Goal: Information Seeking & Learning: Find contact information

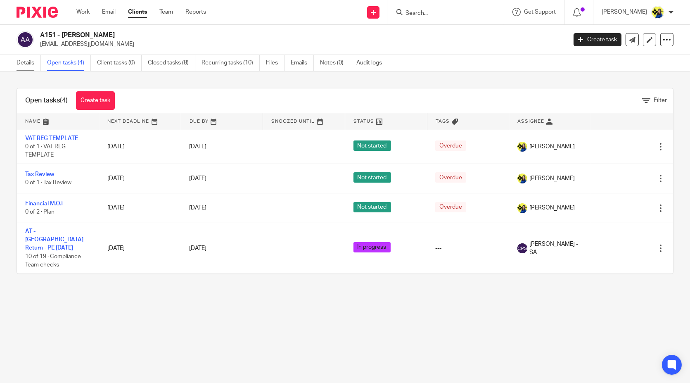
click at [31, 65] on link "Details" at bounding box center [29, 63] width 24 height 16
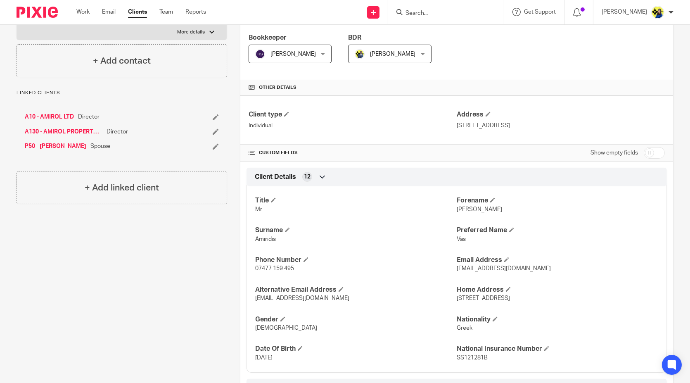
scroll to position [183, 0]
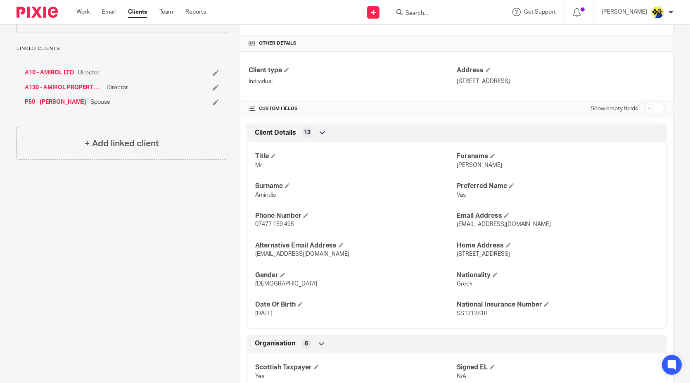
click at [215, 292] on div "Client contacts [PERSON_NAME] (Electrical Engineer) 07477 159 495 [EMAIL_ADDRES…" at bounding box center [115, 224] width 223 height 639
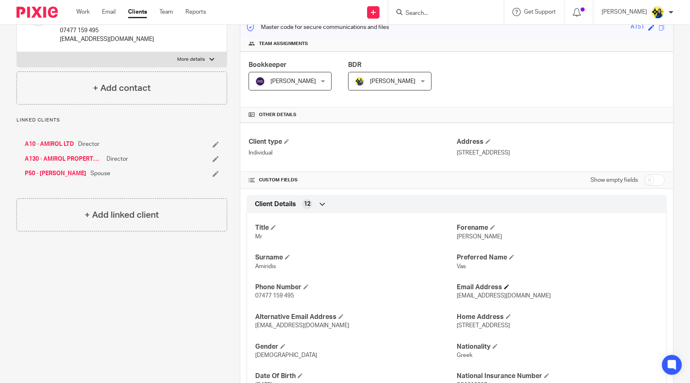
scroll to position [137, 0]
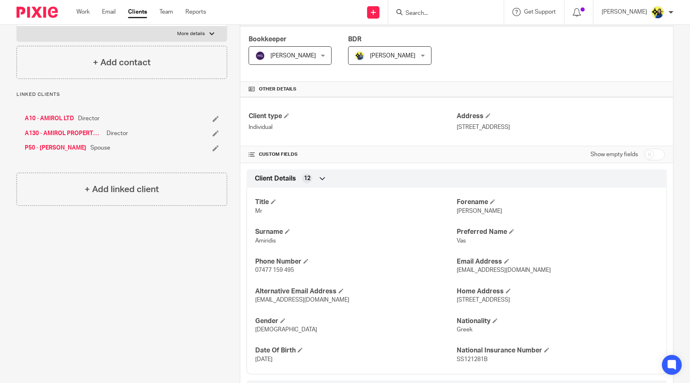
click at [653, 152] on input "checkbox" at bounding box center [654, 155] width 21 height 12
checkbox input "true"
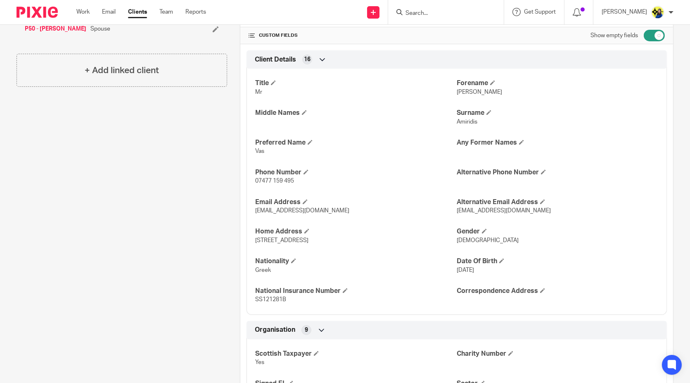
scroll to position [367, 0]
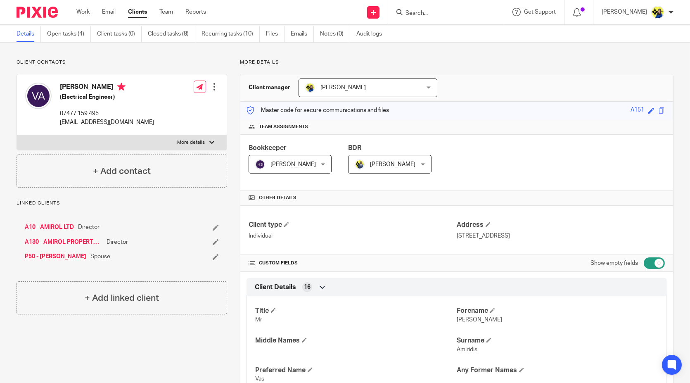
scroll to position [0, 0]
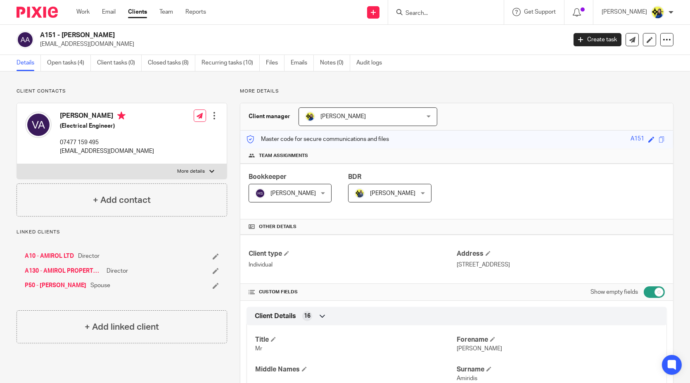
drag, startPoint x: 157, startPoint y: 87, endPoint x: 142, endPoint y: 88, distance: 15.7
click at [142, 88] on p "Client contacts" at bounding box center [122, 91] width 211 height 7
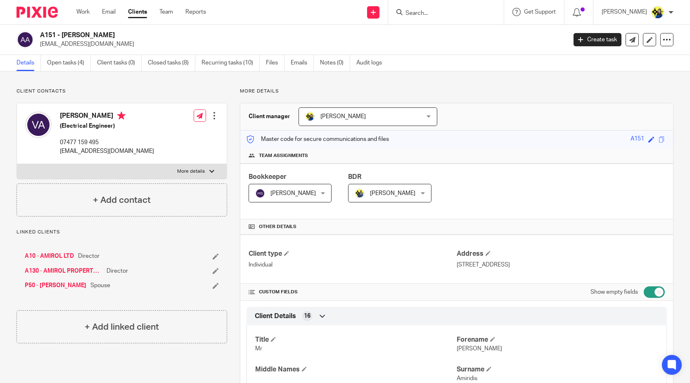
click at [142, 88] on p "Client contacts" at bounding box center [122, 91] width 211 height 7
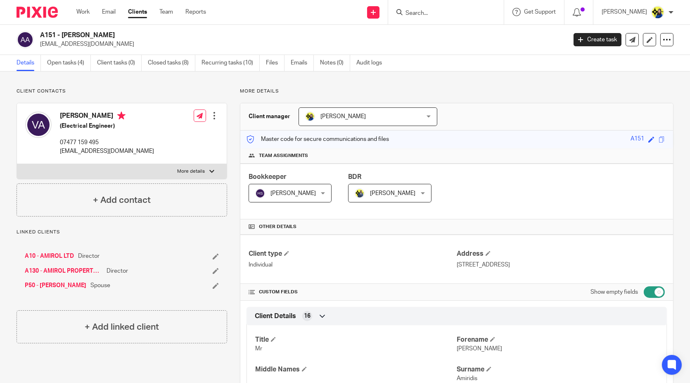
click at [142, 88] on p "Client contacts" at bounding box center [122, 91] width 211 height 7
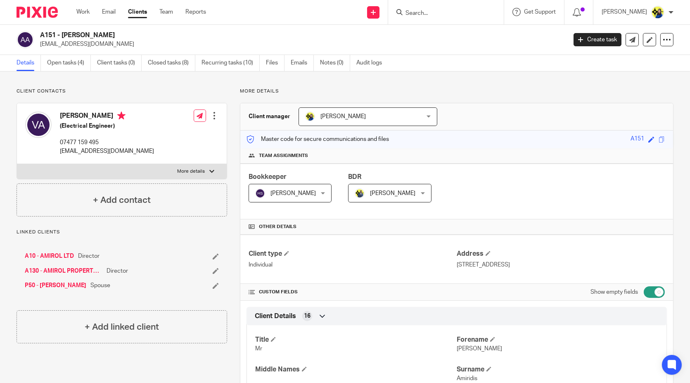
click at [142, 88] on p "Client contacts" at bounding box center [122, 91] width 211 height 7
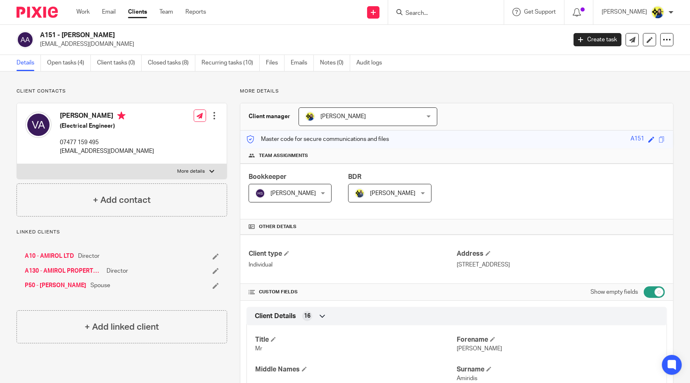
click at [142, 88] on p "Client contacts" at bounding box center [122, 91] width 211 height 7
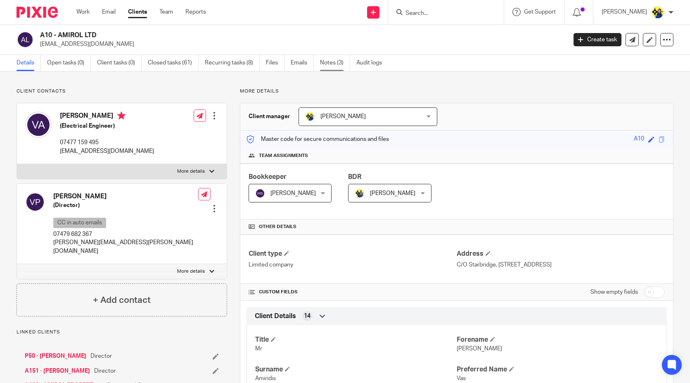
click at [335, 66] on link "Notes (3)" at bounding box center [335, 63] width 30 height 16
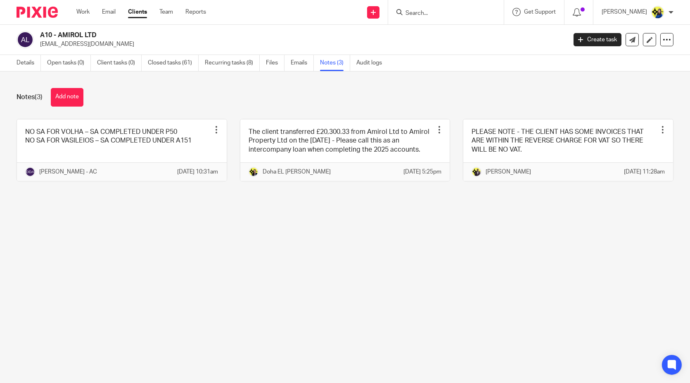
click at [339, 89] on div "Notes (3) Add note" at bounding box center [345, 97] width 657 height 19
click at [335, 90] on div "Notes (3) Add note" at bounding box center [345, 97] width 657 height 19
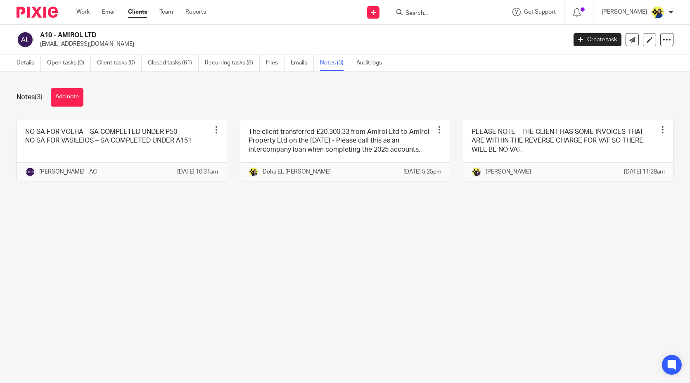
click at [335, 90] on div "Notes (3) Add note" at bounding box center [345, 97] width 657 height 19
click at [301, 101] on div "Notes (3) Add note" at bounding box center [345, 97] width 657 height 19
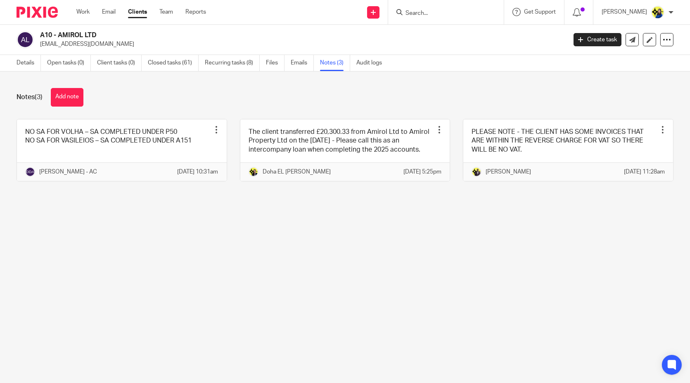
click at [304, 301] on main "A10 - AMIROL LTD vas@amiridis.co.uk Create task Update from Companies House Exp…" at bounding box center [345, 191] width 690 height 383
click at [266, 96] on div "Notes (3) Add note" at bounding box center [345, 97] width 657 height 19
click at [270, 89] on div "Notes (3) Add note" at bounding box center [345, 97] width 657 height 19
click at [365, 86] on div "Notes (3) Add note NO SA FOR VOLHA – SA COMPLETED UNDER P50 NO SA FOR VASILEIOS…" at bounding box center [345, 140] width 690 height 139
click at [370, 93] on div "Notes (3) Add note" at bounding box center [345, 97] width 657 height 19
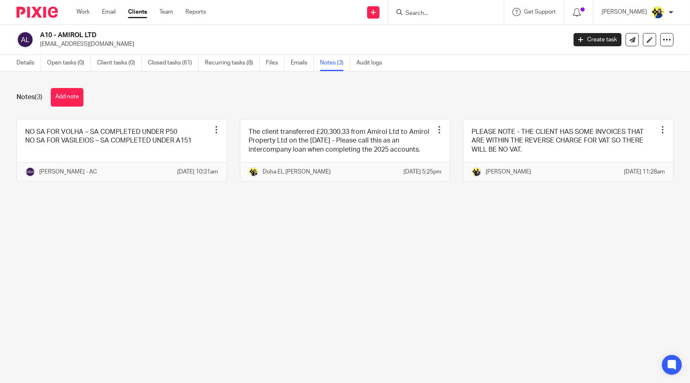
click at [370, 83] on div "Notes (3) Add note NO SA FOR VOLHA – SA COMPLETED UNDER P50 NO SA FOR VASILEIOS…" at bounding box center [345, 140] width 690 height 139
drag, startPoint x: 280, startPoint y: 95, endPoint x: 268, endPoint y: 88, distance: 13.8
click at [279, 95] on div "Notes (3) Add note" at bounding box center [345, 97] width 657 height 19
click at [61, 99] on button "Add note" at bounding box center [67, 97] width 33 height 19
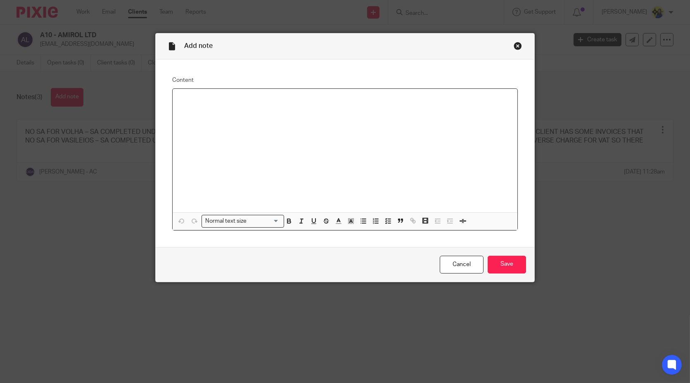
click at [341, 125] on div at bounding box center [345, 150] width 345 height 123
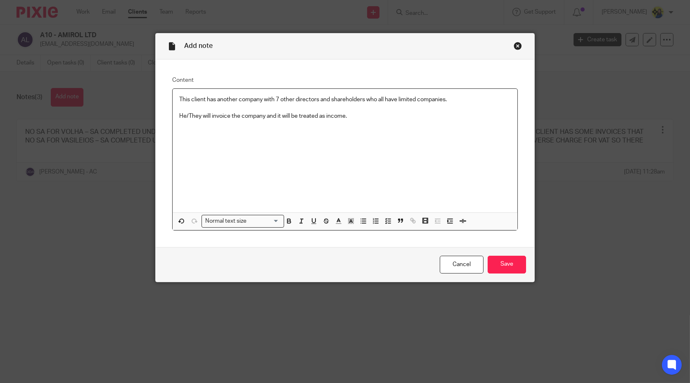
click at [382, 132] on div "This client has another company with 7 other directors and shareholders who all…" at bounding box center [345, 150] width 345 height 123
click at [495, 266] on input "Save" at bounding box center [507, 265] width 38 height 18
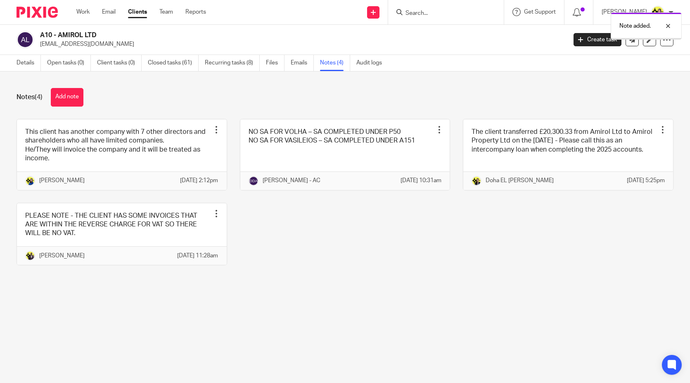
click at [151, 99] on div "Notes (4) Add note" at bounding box center [345, 97] width 657 height 19
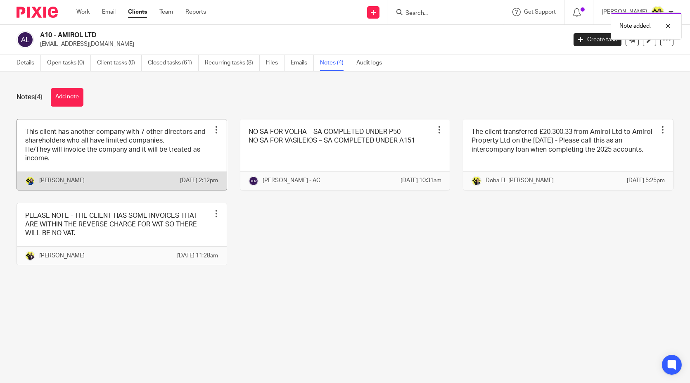
click at [114, 159] on link at bounding box center [122, 154] width 210 height 71
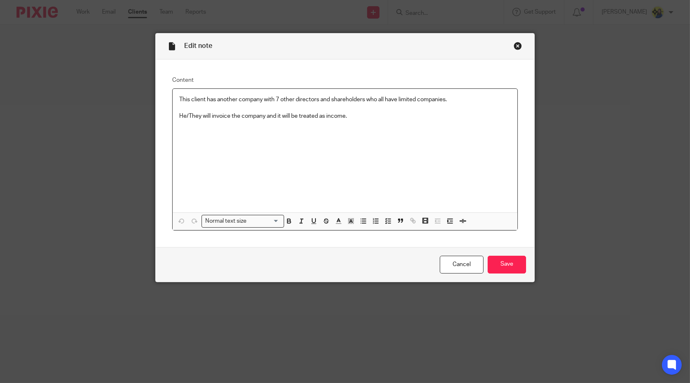
click at [196, 114] on p "He/They will invoice the company and it will be treated as income." at bounding box center [344, 116] width 331 height 8
drag, startPoint x: 495, startPoint y: 92, endPoint x: 479, endPoint y: 117, distance: 29.2
click at [492, 98] on div "This client has another company with 7 other directors and shareholders who all…" at bounding box center [345, 150] width 345 height 123
click at [271, 112] on p "He/the other directors will invoice the company and it will be treated as incom…" at bounding box center [344, 116] width 331 height 8
click at [395, 151] on div "This client has another company with 7 other directors and shareholders who all…" at bounding box center [345, 150] width 345 height 123
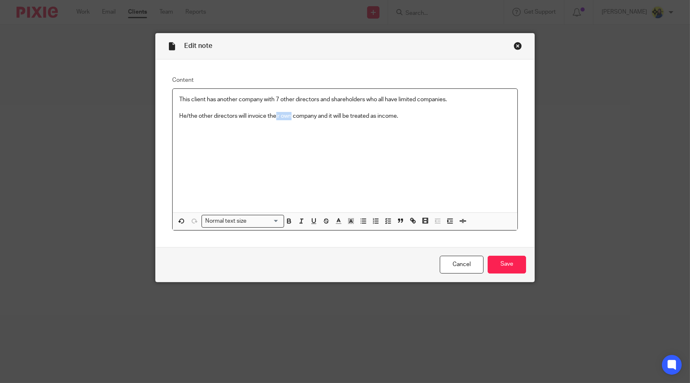
drag, startPoint x: 286, startPoint y: 114, endPoint x: 272, endPoint y: 117, distance: 14.7
click at [272, 117] on p "He/the other directors will invoice their own company and it will be treated as…" at bounding box center [344, 116] width 331 height 8
click at [508, 263] on input "Save" at bounding box center [507, 265] width 38 height 18
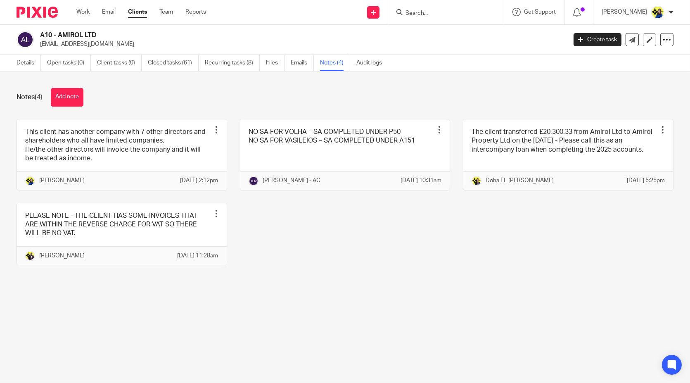
click at [469, 13] on input "Search" at bounding box center [442, 13] width 74 height 7
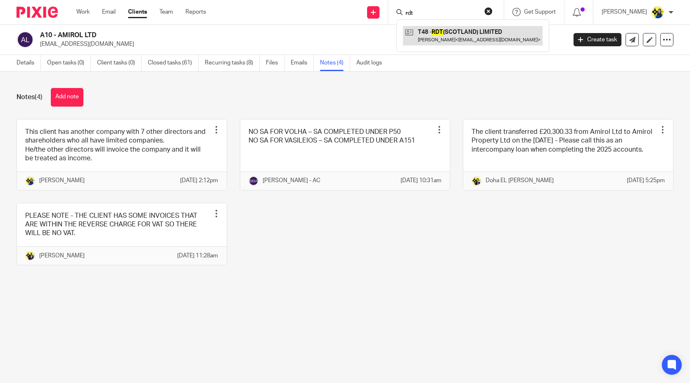
type input "rdt"
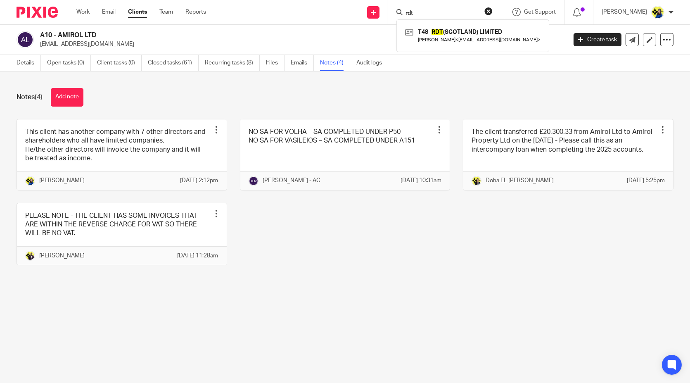
drag, startPoint x: 480, startPoint y: 37, endPoint x: 457, endPoint y: 91, distance: 58.4
click at [480, 37] on link at bounding box center [473, 35] width 140 height 19
drag, startPoint x: 321, startPoint y: 357, endPoint x: 342, endPoint y: 365, distance: 22.6
click at [322, 357] on main "A10 - AMIROL LTD vas@amiridis.co.uk Create task Update from Companies House Exp…" at bounding box center [345, 191] width 690 height 383
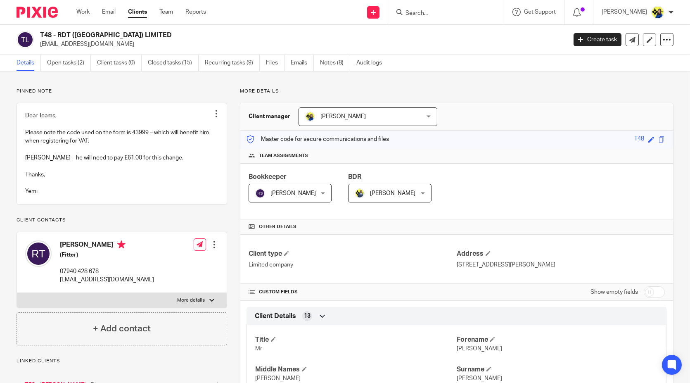
drag, startPoint x: 116, startPoint y: 45, endPoint x: 40, endPoint y: 46, distance: 76.4
click at [40, 46] on p "[EMAIL_ADDRESS][DOMAIN_NAME]" at bounding box center [300, 44] width 521 height 8
copy p "[EMAIL_ADDRESS][DOMAIN_NAME]"
click at [142, 88] on p "Pinned note" at bounding box center [122, 91] width 211 height 7
drag, startPoint x: 117, startPoint y: 49, endPoint x: 37, endPoint y: 46, distance: 80.5
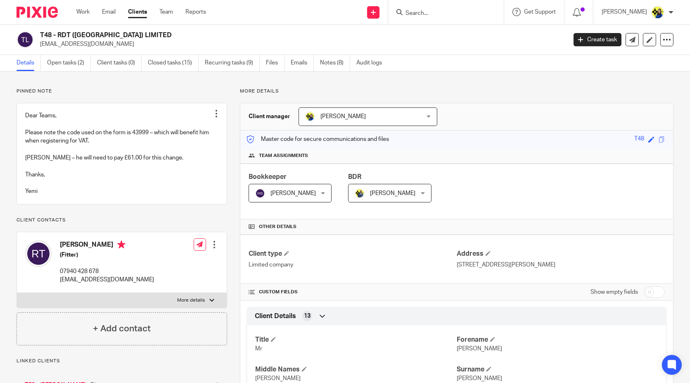
click at [37, 46] on div "T48 - RDT (SCOTLAND) LIMITED russellthornton30@sky.com Create task Update from …" at bounding box center [345, 40] width 690 height 30
copy p "[EMAIL_ADDRESS][DOMAIN_NAME]"
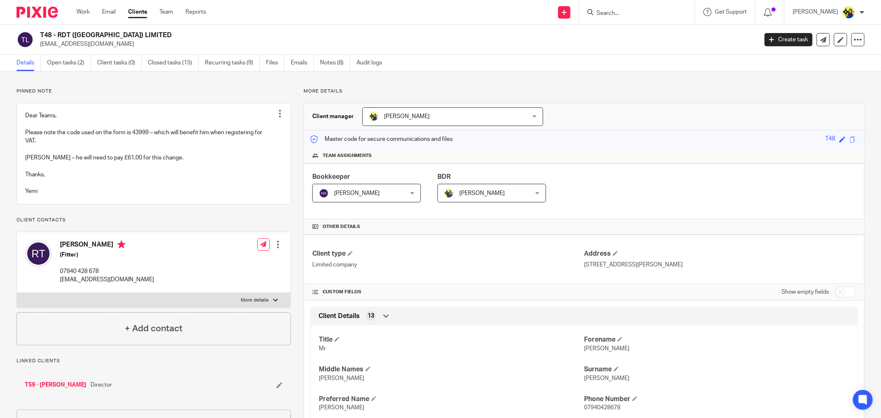
drag, startPoint x: 92, startPoint y: 85, endPoint x: 95, endPoint y: 75, distance: 10.7
drag, startPoint x: 40, startPoint y: 31, endPoint x: 178, endPoint y: 32, distance: 137.9
click at [178, 32] on h2 "T48 - RDT (SCOTLAND) LIMITED" at bounding box center [324, 35] width 569 height 9
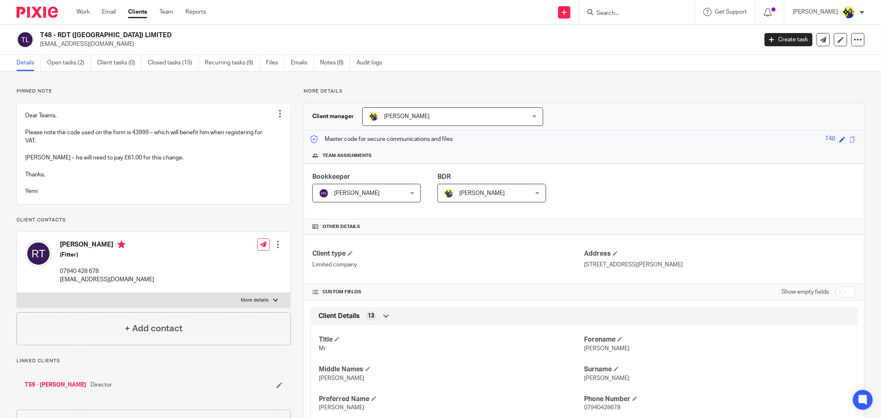
copy h2 "T48 - RDT (SCOTLAND) LIMITED"
click at [78, 90] on p "Pinned note" at bounding box center [154, 91] width 274 height 7
drag, startPoint x: 118, startPoint y: 47, endPoint x: 38, endPoint y: 47, distance: 79.7
click at [38, 47] on div "T48 - RDT (SCOTLAND) LIMITED russellthornton30@sky.com" at bounding box center [384, 39] width 735 height 17
copy p "russellthornton30@sky.com"
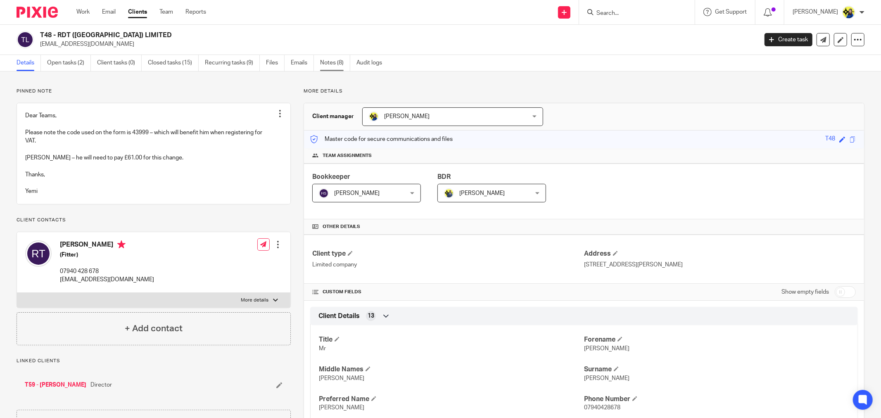
click at [335, 60] on link "Notes (8)" at bounding box center [335, 63] width 30 height 16
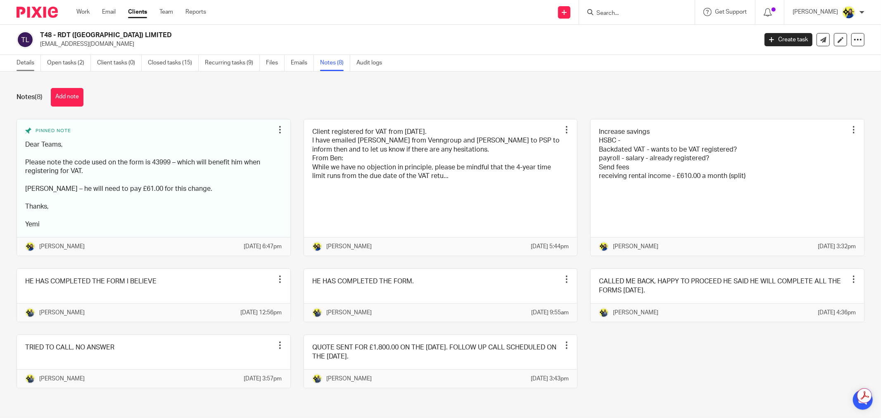
click at [35, 59] on link "Details" at bounding box center [29, 63] width 24 height 16
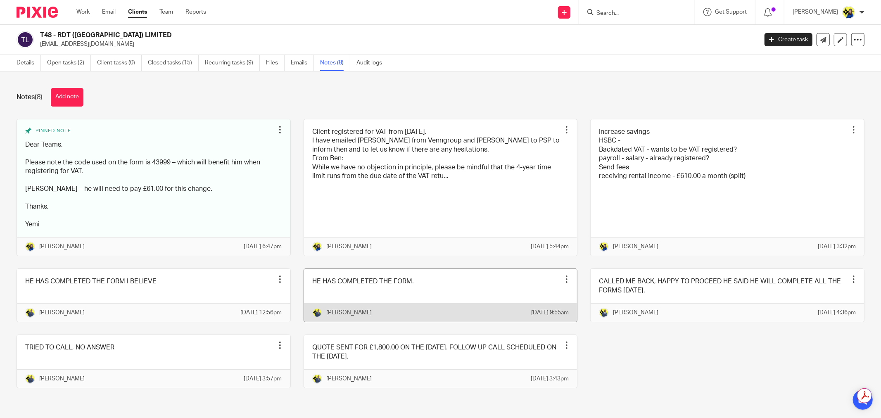
scroll to position [26, 0]
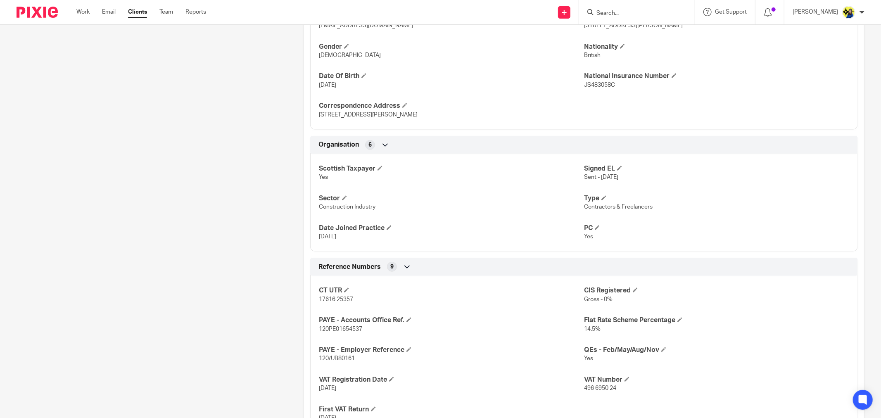
scroll to position [504, 0]
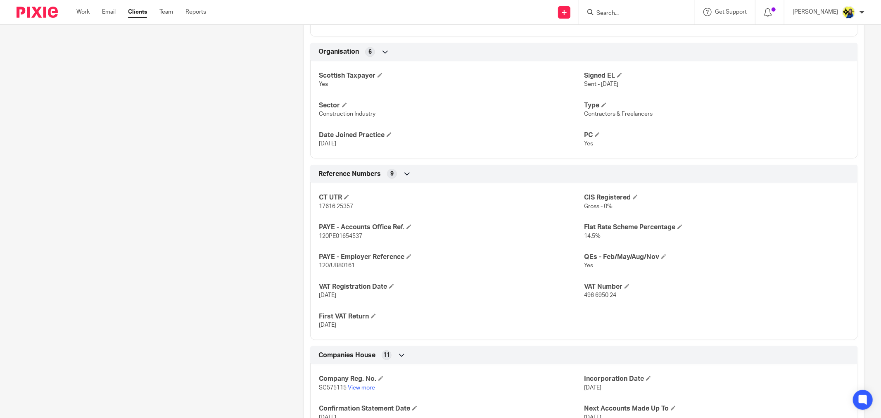
click at [225, 207] on div "Pinned note Dear Teams, Please note the code used on the form is 43999 – which …" at bounding box center [147, 94] width 287 height 1023
click at [229, 205] on div "Pinned note Dear Teams, Please note the code used on the form is 43999 – which …" at bounding box center [147, 94] width 287 height 1023
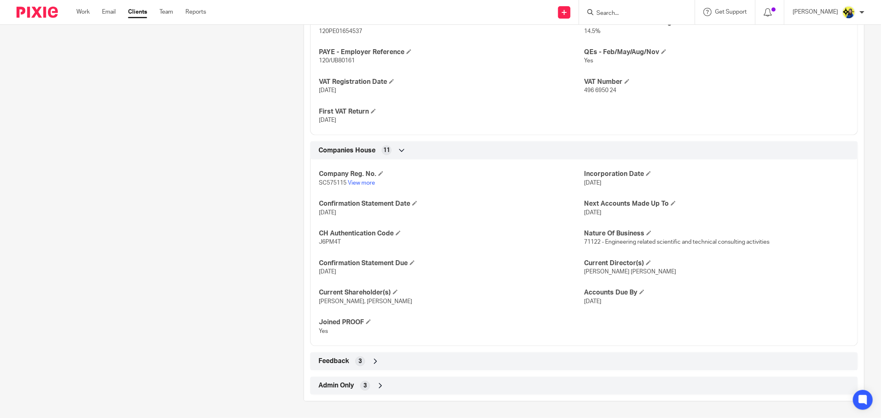
scroll to position [710, 0]
drag, startPoint x: 228, startPoint y: 215, endPoint x: 286, endPoint y: 303, distance: 105.4
drag, startPoint x: 55, startPoint y: 172, endPoint x: 58, endPoint y: 184, distance: 12.6
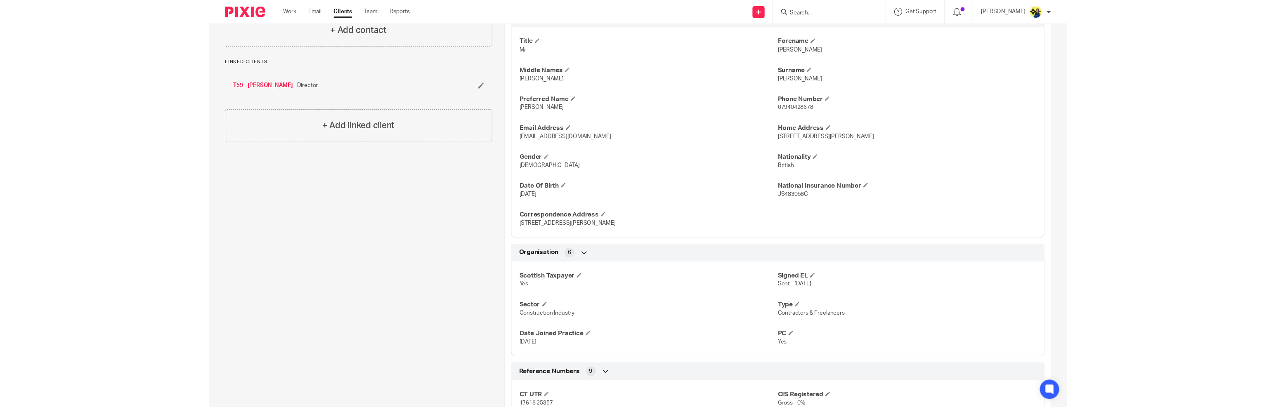
scroll to position [159, 0]
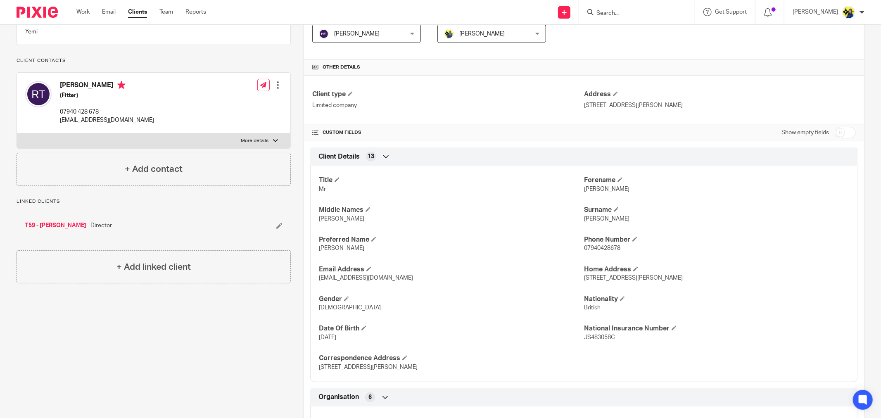
click at [667, 14] on input "Search" at bounding box center [632, 13] width 74 height 7
click at [666, 14] on input "Search" at bounding box center [632, 13] width 74 height 7
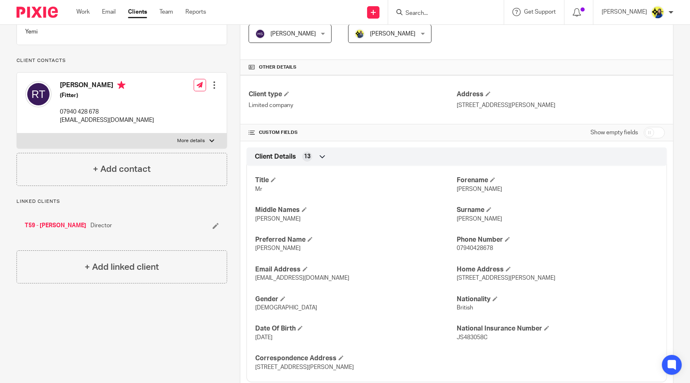
click at [469, 10] on input "Search" at bounding box center [442, 13] width 74 height 7
paste input "[PERSON_NAME][EMAIL_ADDRESS][DOMAIN_NAME]"
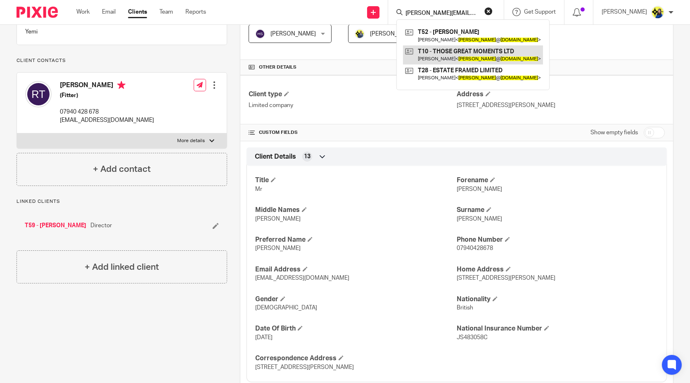
type input "[PERSON_NAME][EMAIL_ADDRESS][DOMAIN_NAME]"
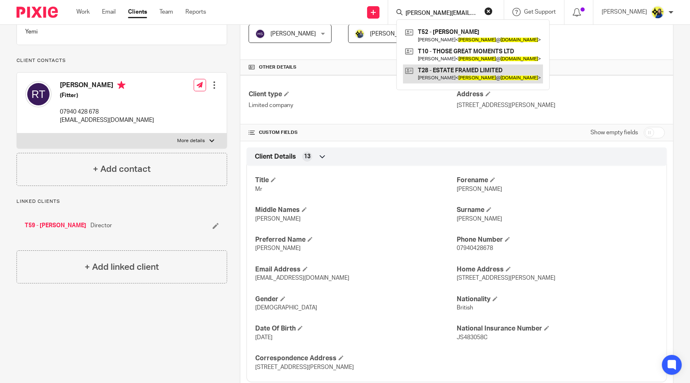
click at [492, 72] on link at bounding box center [473, 73] width 140 height 19
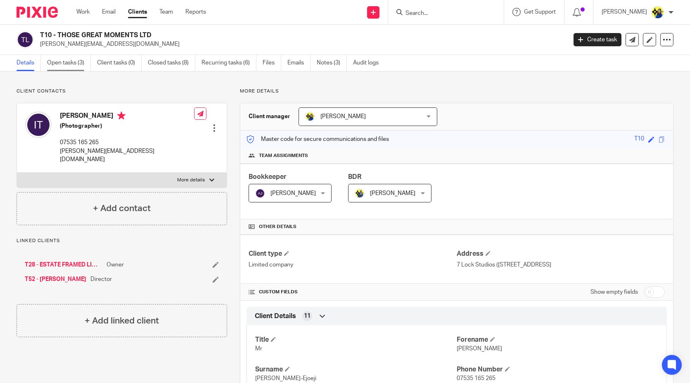
click at [65, 67] on link "Open tasks (3)" at bounding box center [69, 63] width 44 height 16
drag, startPoint x: 201, startPoint y: 79, endPoint x: 199, endPoint y: 73, distance: 6.8
click at [70, 60] on link "Open tasks (1)" at bounding box center [69, 63] width 44 height 16
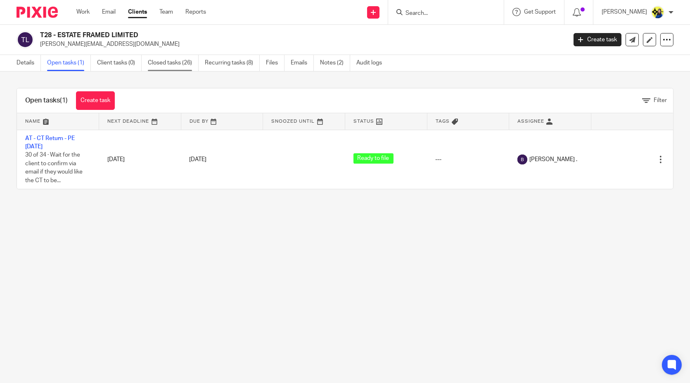
click at [171, 65] on link "Closed tasks (26)" at bounding box center [173, 63] width 51 height 16
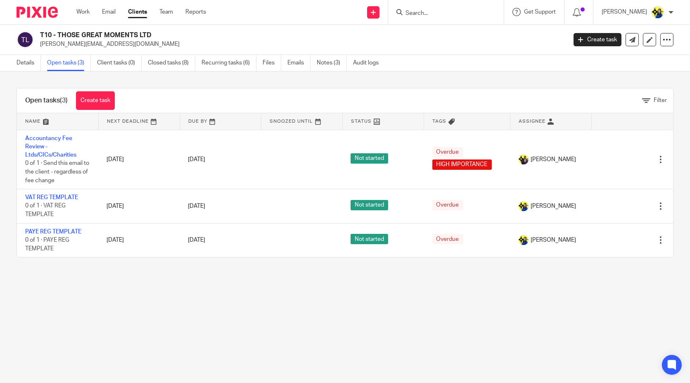
click at [451, 10] on input "Search" at bounding box center [442, 13] width 74 height 7
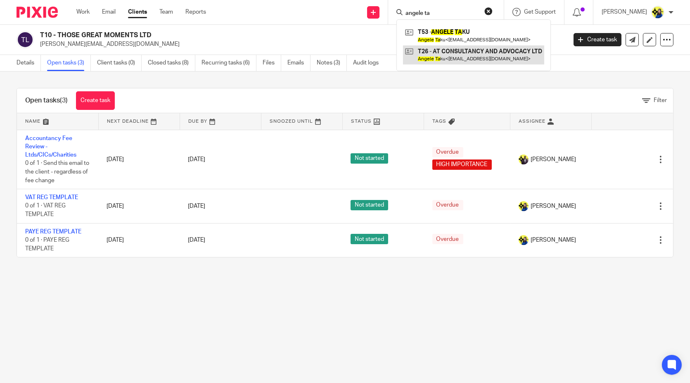
type input "angele ta"
click at [464, 50] on link at bounding box center [473, 54] width 141 height 19
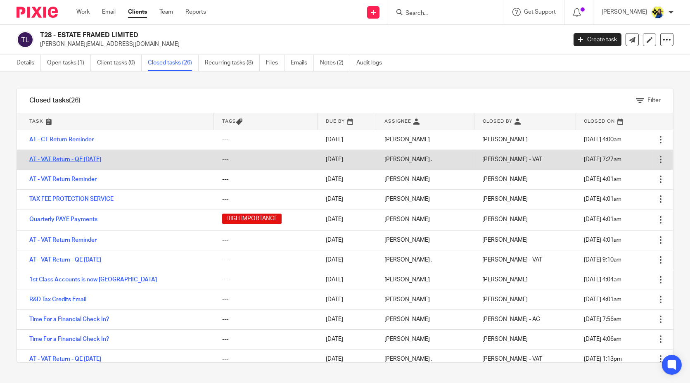
click at [90, 160] on link "AT - VAT Return - QE [DATE]" at bounding box center [65, 159] width 72 height 6
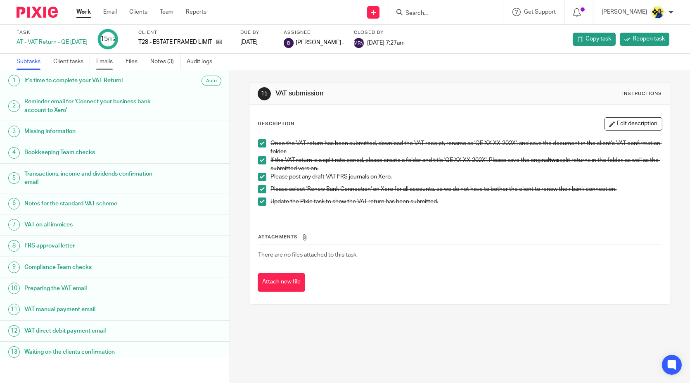
click at [109, 59] on link "Emails" at bounding box center [107, 62] width 23 height 16
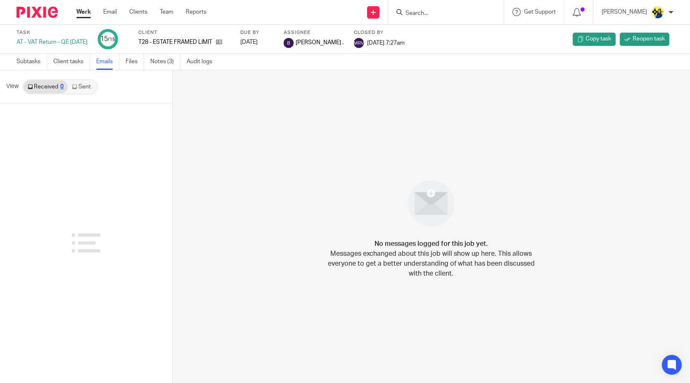
click at [80, 87] on link "Sent" at bounding box center [82, 86] width 29 height 13
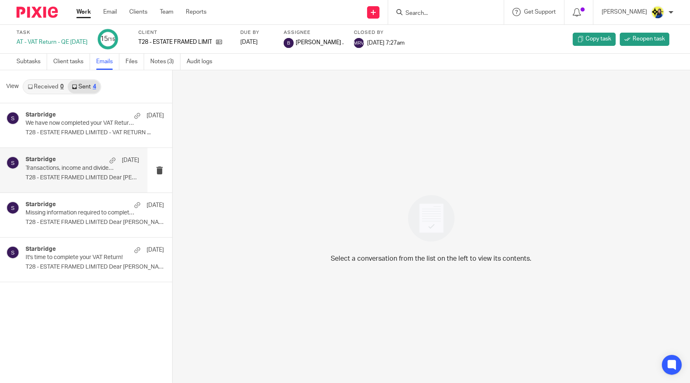
click at [81, 165] on p "Transactions, income and dividends confirmation required to complete your VAT R…" at bounding box center [71, 168] width 91 height 7
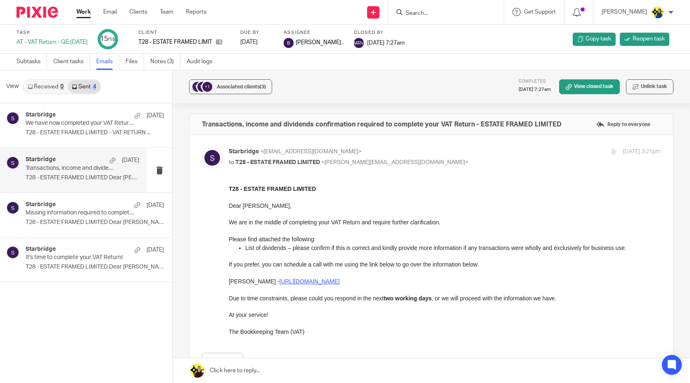
click at [312, 251] on p "List of dividends – please confirm if this is correct and kindly provide more i…" at bounding box center [452, 247] width 415 height 8
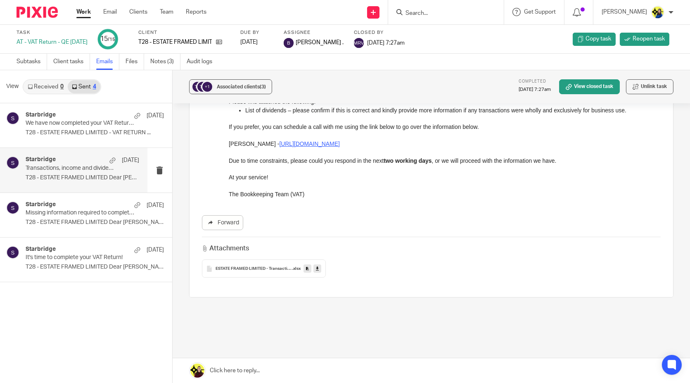
click at [317, 268] on icon at bounding box center [317, 268] width 3 height 6
click at [480, 7] on form at bounding box center [449, 12] width 88 height 10
click at [476, 12] on input "Search" at bounding box center [442, 13] width 74 height 7
paste input "o.onyiah@me.com"
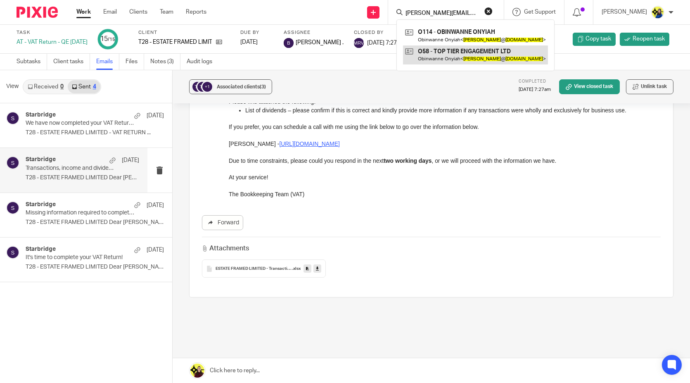
type input "o.onyiah@me.com"
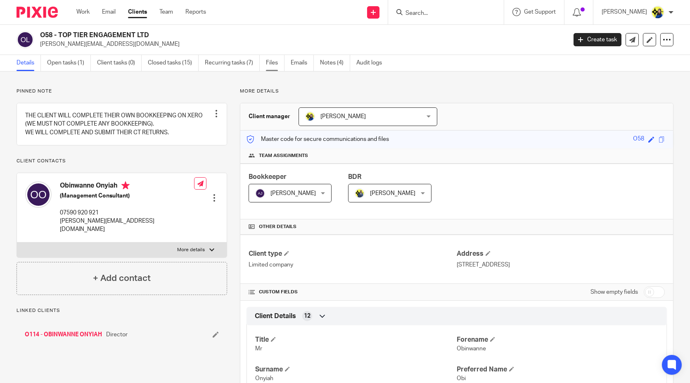
drag, startPoint x: 149, startPoint y: 90, endPoint x: 276, endPoint y: 64, distance: 129.0
click at [149, 90] on p "Pinned note" at bounding box center [122, 91] width 211 height 7
click at [325, 65] on link "Notes (4)" at bounding box center [335, 63] width 30 height 16
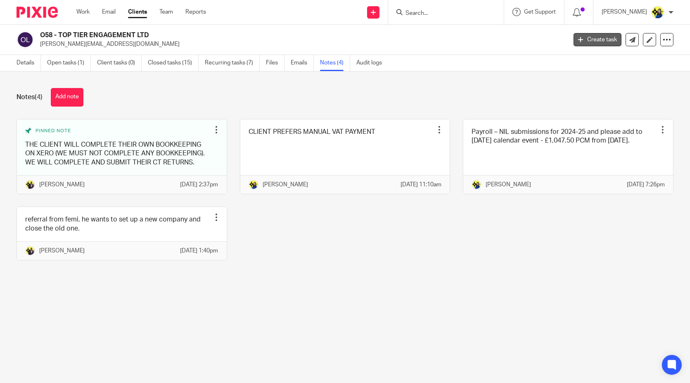
click at [594, 35] on link "Create task" at bounding box center [597, 39] width 48 height 13
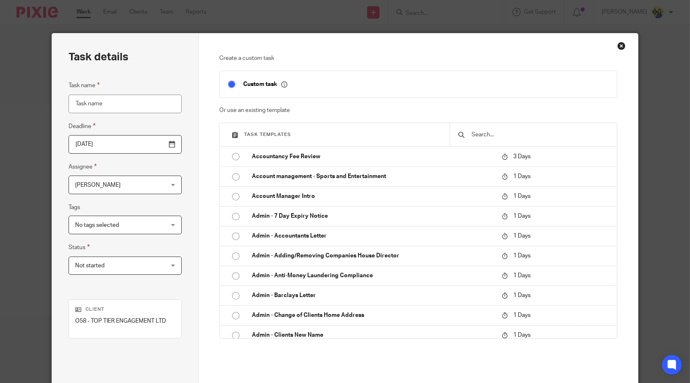
click at [494, 134] on input "text" at bounding box center [540, 134] width 138 height 9
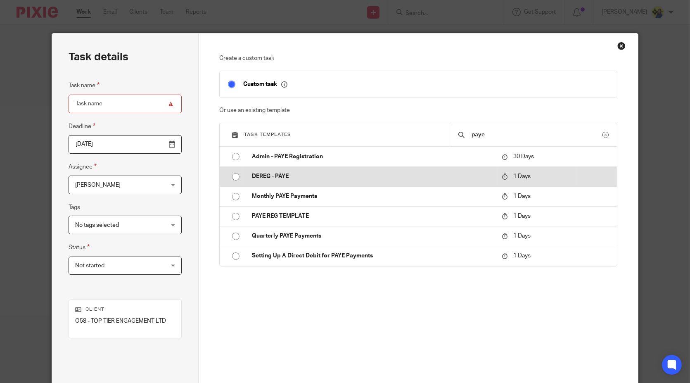
type input "paye"
click at [437, 180] on p "DEREG - PAYE" at bounding box center [372, 176] width 241 height 8
type input "2025-09-16"
type input "DEREG - PAYE"
checkbox input "false"
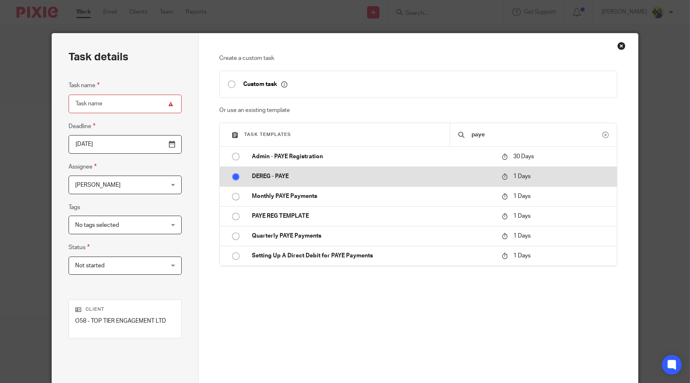
radio input "true"
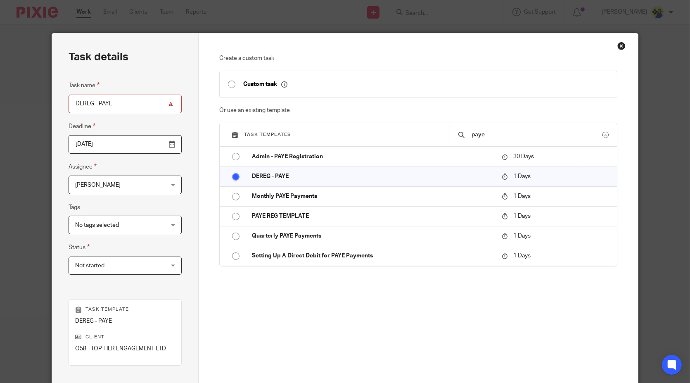
scroll to position [105, 0]
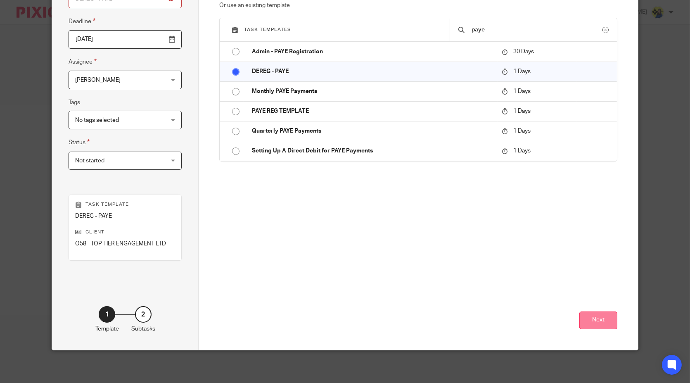
click at [582, 315] on button "Next" at bounding box center [598, 320] width 38 height 18
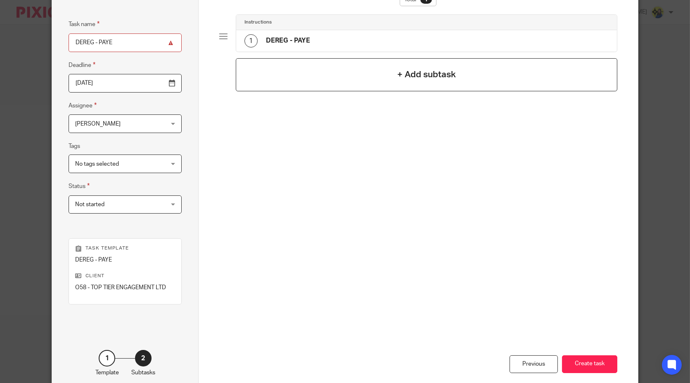
scroll to position [0, 0]
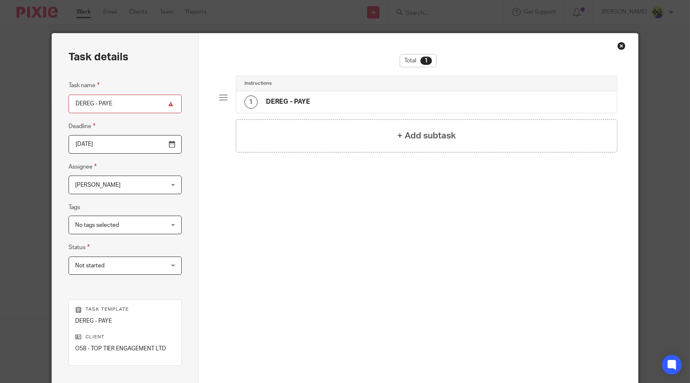
click at [327, 104] on div "1 DEREG - PAYE" at bounding box center [426, 101] width 381 height 21
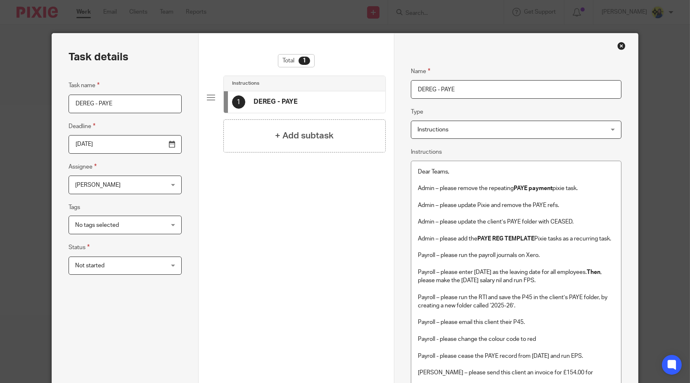
click at [618, 45] on div "Close this dialog window" at bounding box center [621, 46] width 8 height 8
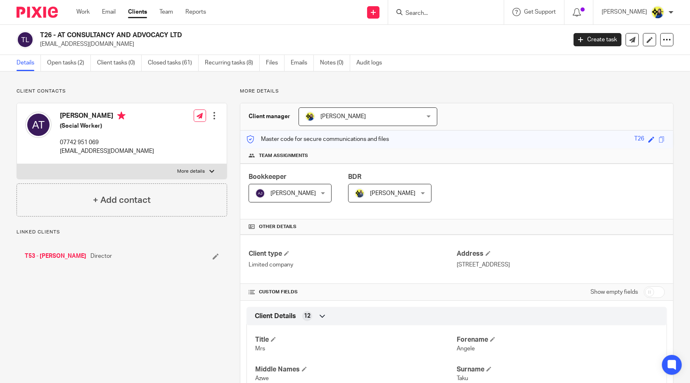
drag, startPoint x: 96, startPoint y: 45, endPoint x: 38, endPoint y: 46, distance: 57.4
click at [38, 46] on div "T26 - AT CONSULTANCY AND ADVOCACY LTD [EMAIL_ADDRESS][DOMAIN_NAME]" at bounding box center [289, 39] width 545 height 17
copy p "[EMAIL_ADDRESS][DOMAIN_NAME]"
drag, startPoint x: 106, startPoint y: 141, endPoint x: 61, endPoint y: 144, distance: 45.1
click at [61, 144] on p "07742 951 069" at bounding box center [107, 142] width 94 height 8
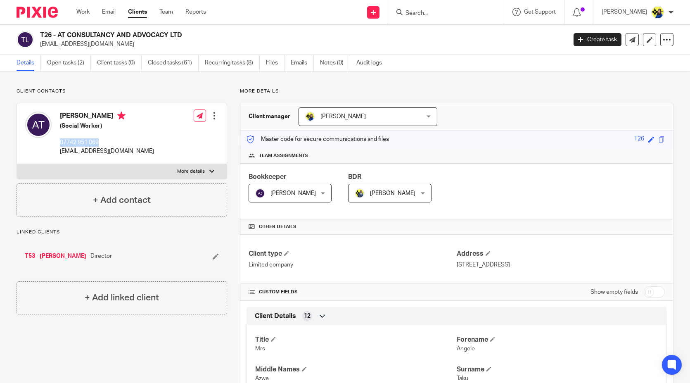
copy p "07742 951 069"
click at [471, 12] on input "Search" at bounding box center [442, 13] width 74 height 7
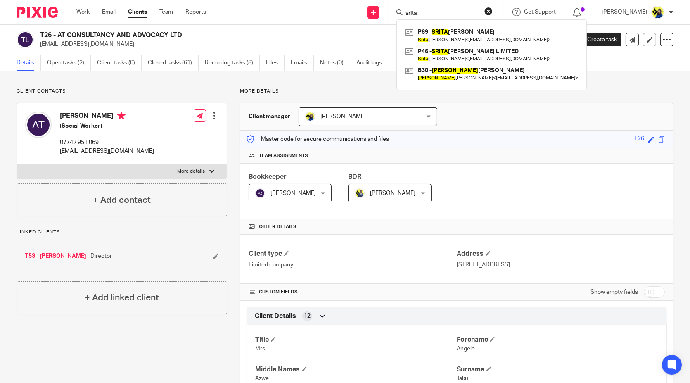
type input "srita"
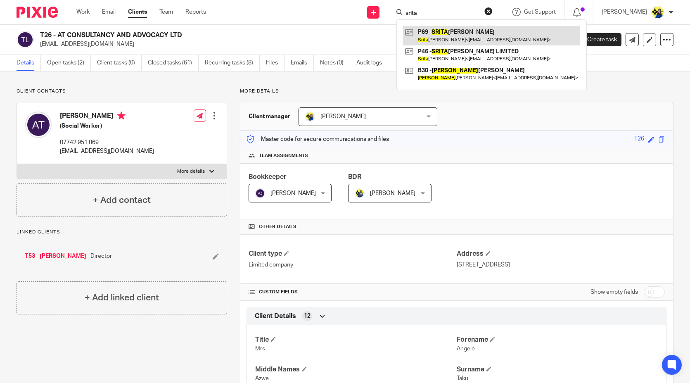
click at [493, 39] on link at bounding box center [491, 35] width 177 height 19
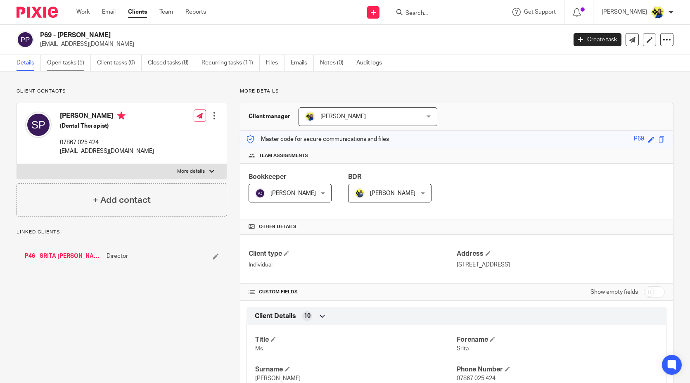
click at [69, 58] on link "Open tasks (5)" at bounding box center [69, 63] width 44 height 16
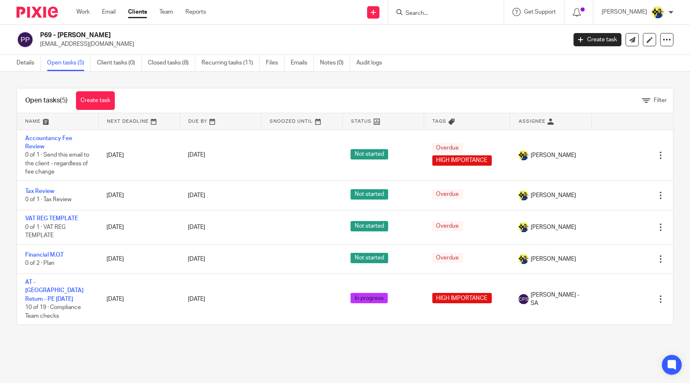
click at [259, 80] on div "Open tasks (5) Create task Filter Name Next Deadline Due By Snoozed Until Statu…" at bounding box center [345, 206] width 690 height 270
click at [28, 61] on link "Details" at bounding box center [29, 63] width 24 height 16
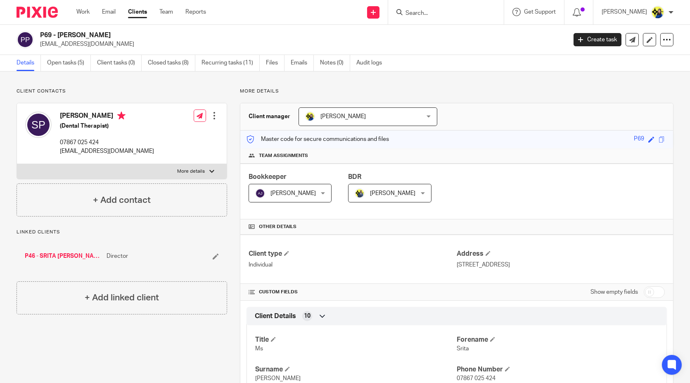
click at [453, 8] on form at bounding box center [449, 12] width 88 height 10
click at [453, 17] on form at bounding box center [449, 12] width 88 height 10
click at [450, 14] on input "Search" at bounding box center [442, 13] width 74 height 7
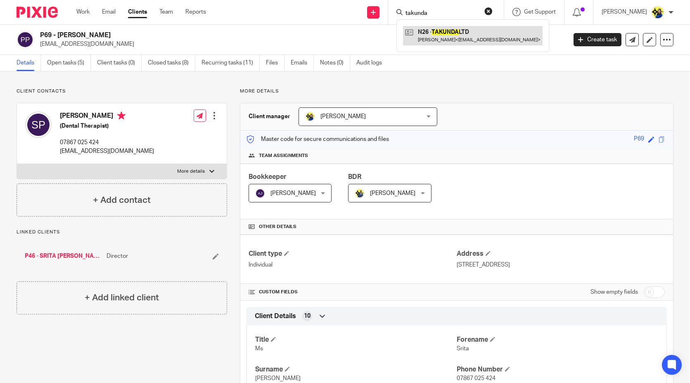
type input "takunda"
click at [473, 30] on link at bounding box center [473, 35] width 140 height 19
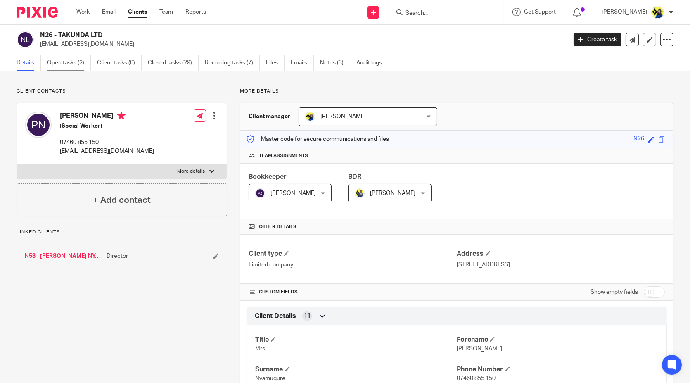
click at [65, 61] on link "Open tasks (2)" at bounding box center [69, 63] width 44 height 16
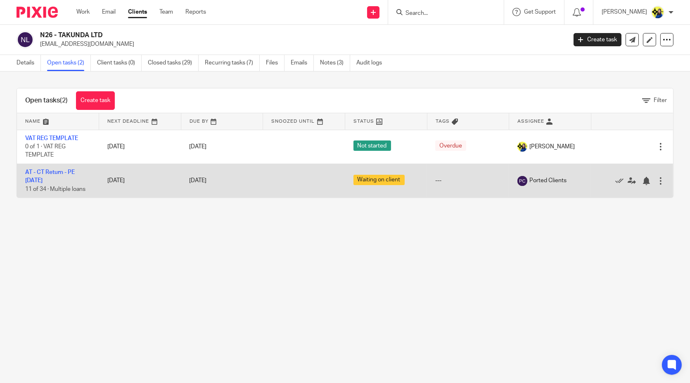
click at [45, 168] on td "AT - CT Return - PE [DATE] 11 of 34 · Multiple loans" at bounding box center [58, 180] width 82 height 34
click at [46, 170] on link "AT - CT Return - PE [DATE]" at bounding box center [50, 176] width 50 height 14
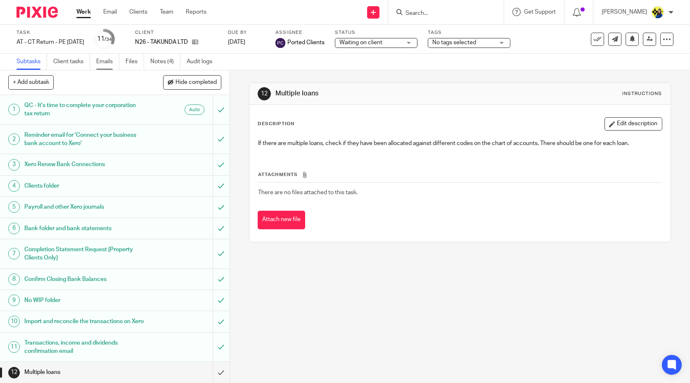
click at [99, 63] on link "Emails" at bounding box center [107, 62] width 23 height 16
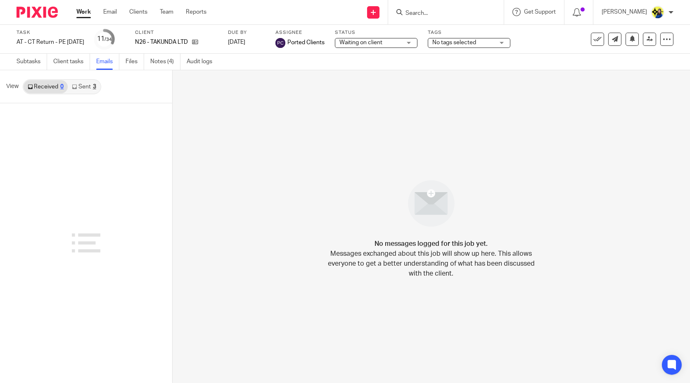
click at [88, 86] on link "Sent 3" at bounding box center [84, 86] width 32 height 13
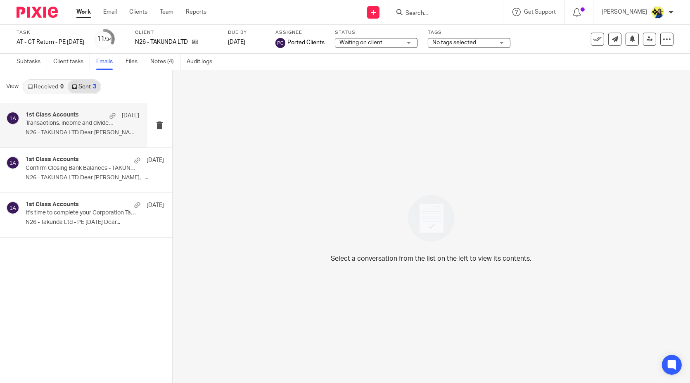
click at [57, 129] on p "N26 - TAKUNDA LTD Dear Pamella, ..." at bounding box center [83, 132] width 114 height 7
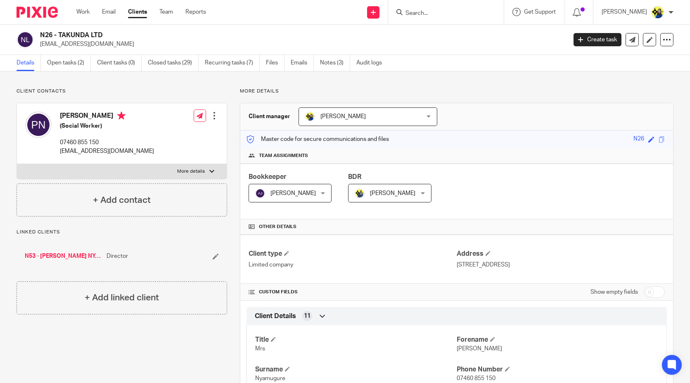
click at [73, 62] on link "Open tasks (2)" at bounding box center [69, 63] width 44 height 16
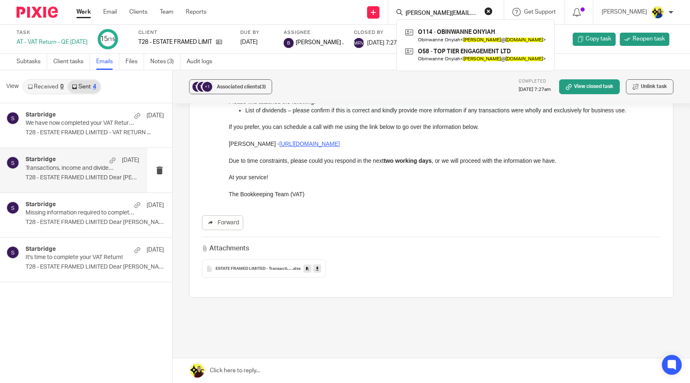
click at [479, 14] on input "o.onyiah@me.com" at bounding box center [442, 13] width 74 height 7
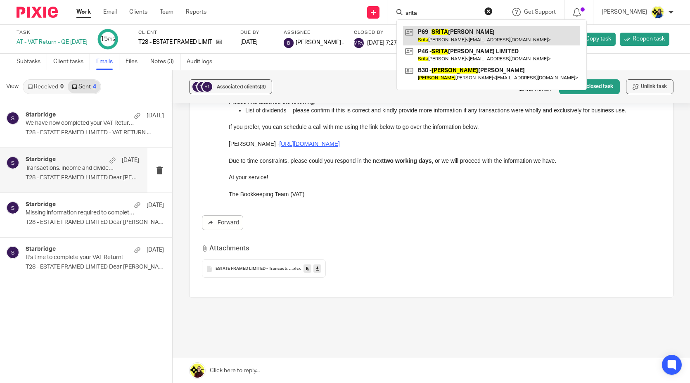
type input "srita"
click at [490, 30] on link at bounding box center [491, 35] width 177 height 19
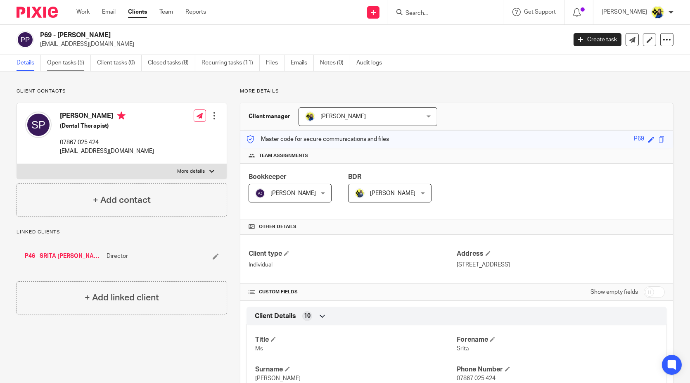
drag, startPoint x: 95, startPoint y: 83, endPoint x: 72, endPoint y: 66, distance: 28.6
click at [70, 62] on link "Open tasks (5)" at bounding box center [69, 63] width 44 height 16
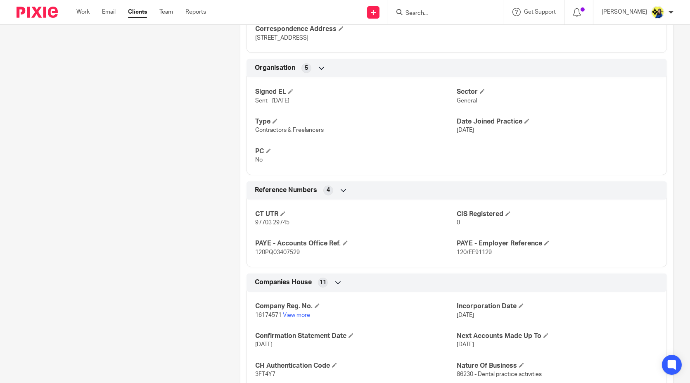
scroll to position [504, 0]
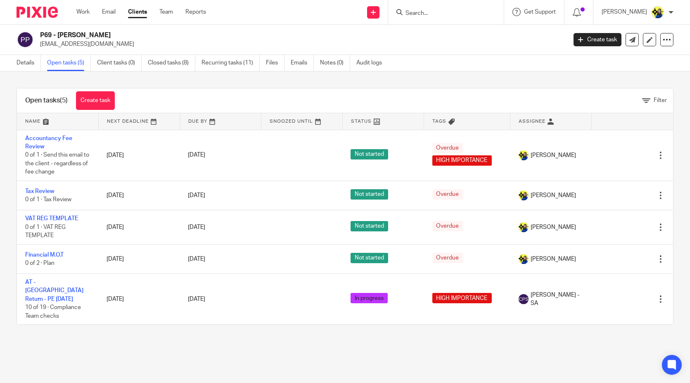
click at [453, 9] on form at bounding box center [449, 12] width 88 height 10
click at [456, 13] on input "Search" at bounding box center [442, 13] width 74 height 7
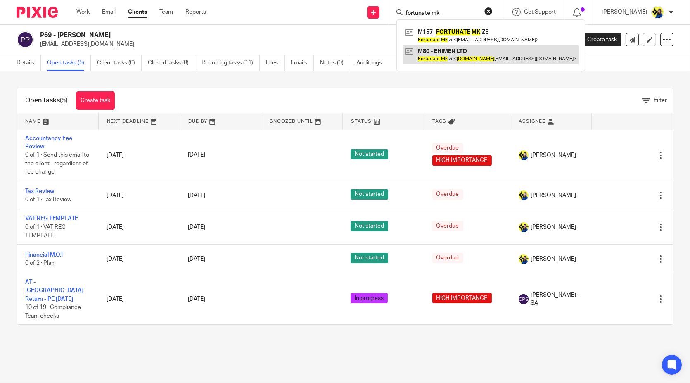
type input "fortunate mk"
click at [480, 54] on link at bounding box center [490, 54] width 175 height 19
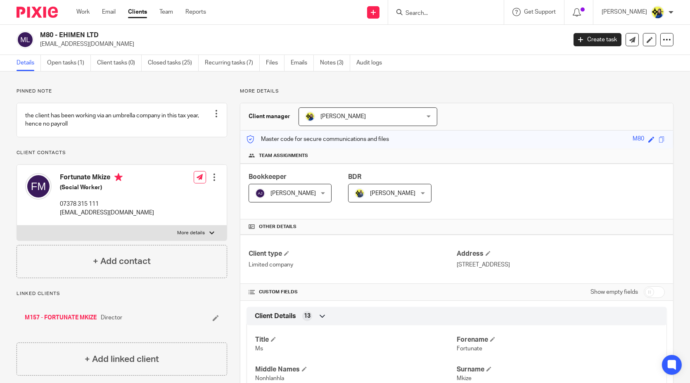
click at [62, 60] on link "Open tasks (1)" at bounding box center [69, 63] width 44 height 16
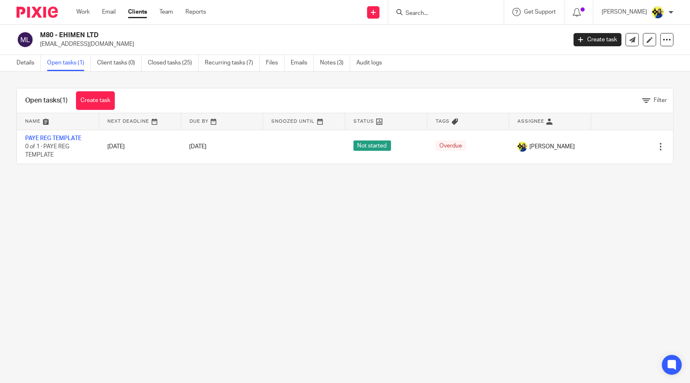
click at [137, 193] on main "M80 - EHIMEN LTD [EMAIL_ADDRESS][DOMAIN_NAME] Create task Update from Companies…" at bounding box center [345, 191] width 690 height 383
click at [181, 62] on link "Closed tasks (25)" at bounding box center [173, 63] width 51 height 16
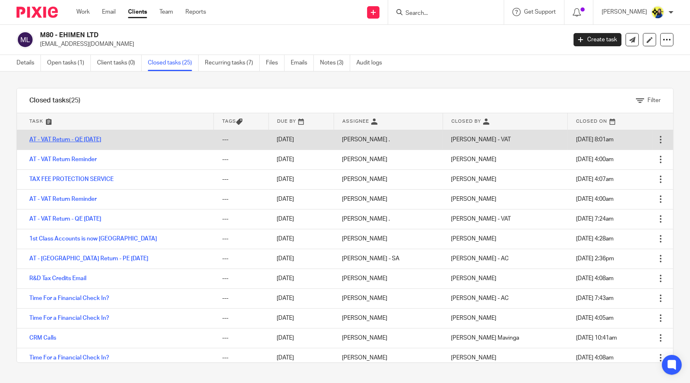
click at [88, 137] on link "AT - VAT Return - QE [DATE]" at bounding box center [65, 140] width 72 height 6
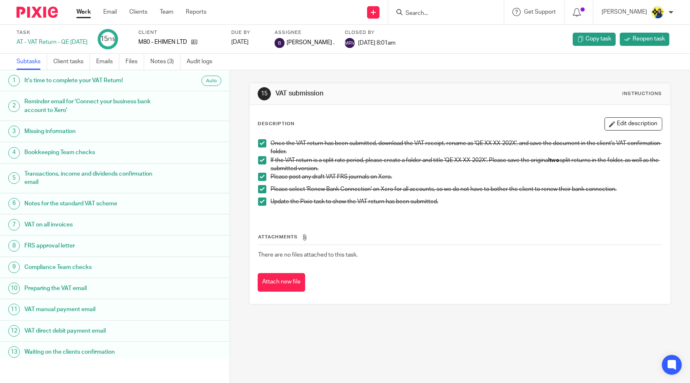
click at [457, 11] on input "Search" at bounding box center [442, 13] width 74 height 7
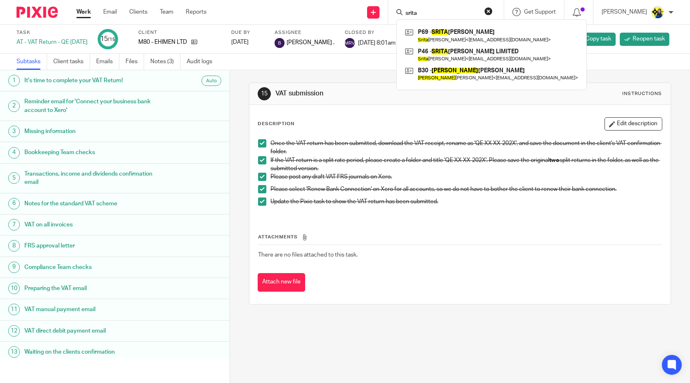
type input "srita"
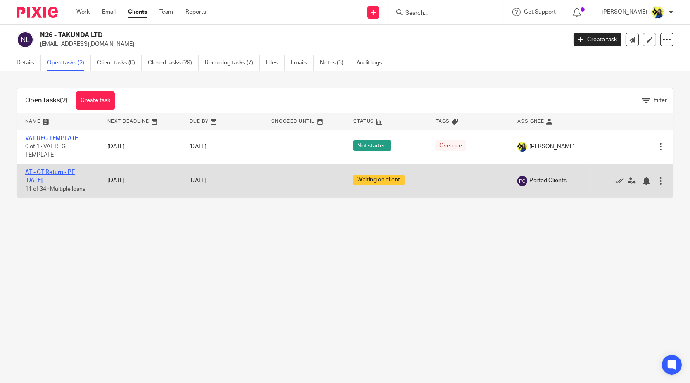
click at [75, 171] on link "AT - CT Return - PE 28-02-2025" at bounding box center [50, 176] width 50 height 14
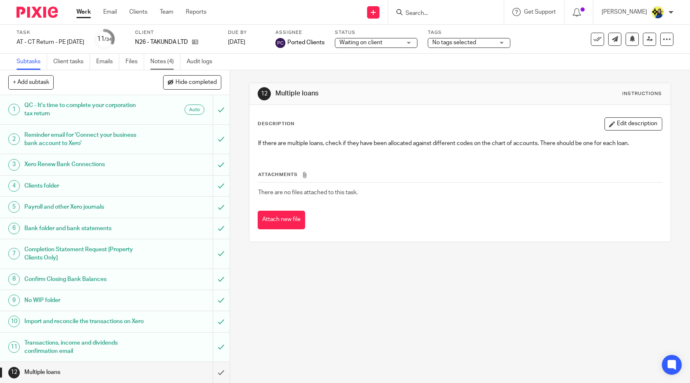
click at [166, 66] on link "Notes (4)" at bounding box center [165, 62] width 30 height 16
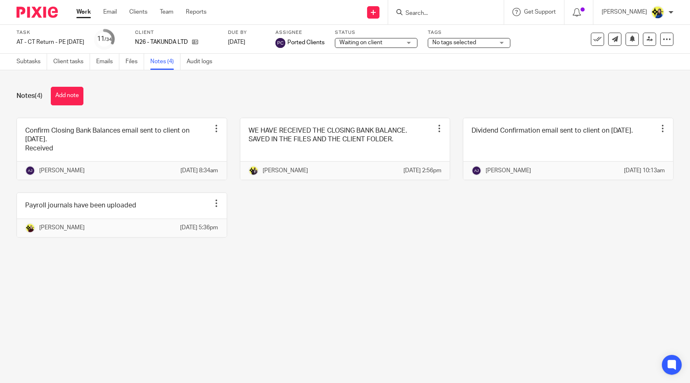
drag, startPoint x: 157, startPoint y: 103, endPoint x: 275, endPoint y: 24, distance: 142.2
click at [157, 103] on div "Notes (4) Add note" at bounding box center [345, 96] width 657 height 19
click at [452, 13] on input "Search" at bounding box center [442, 13] width 74 height 7
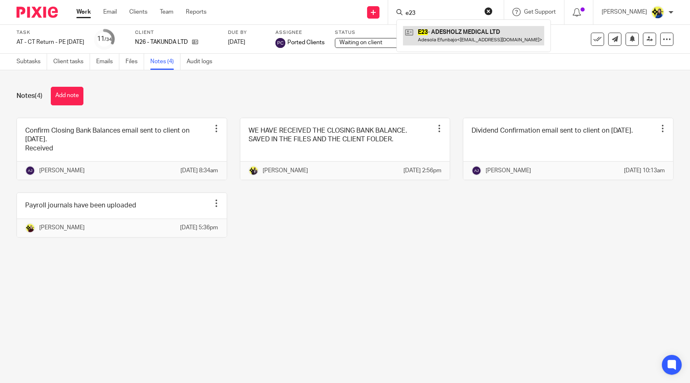
type input "e23"
click at [466, 32] on link at bounding box center [473, 35] width 141 height 19
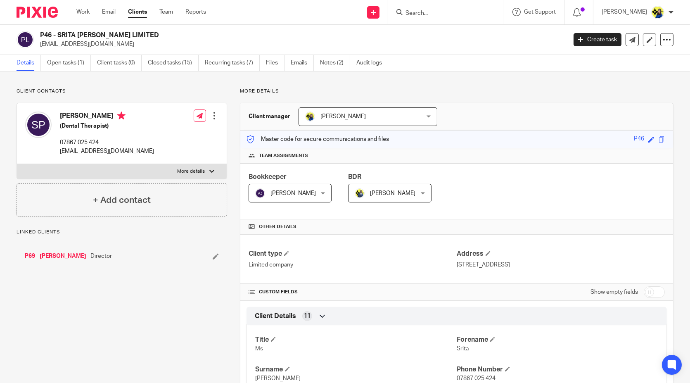
drag, startPoint x: 41, startPoint y: 33, endPoint x: 128, endPoint y: 32, distance: 86.7
click at [128, 32] on h2 "P46 - SRITA [PERSON_NAME] LIMITED" at bounding box center [248, 35] width 417 height 9
copy h2 "P46 - SRITA [PERSON_NAME] LIMITED"
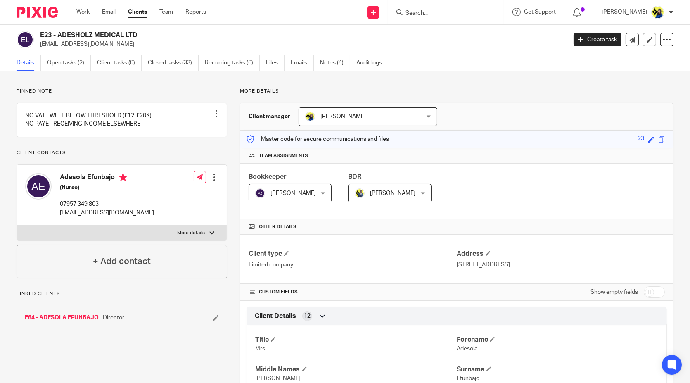
click at [193, 88] on p "Pinned note" at bounding box center [122, 91] width 211 height 7
click at [334, 62] on link "Notes (4)" at bounding box center [335, 63] width 30 height 16
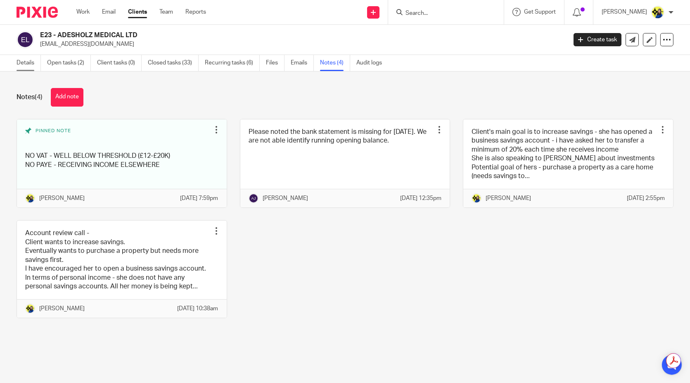
click at [33, 62] on link "Details" at bounding box center [29, 63] width 24 height 16
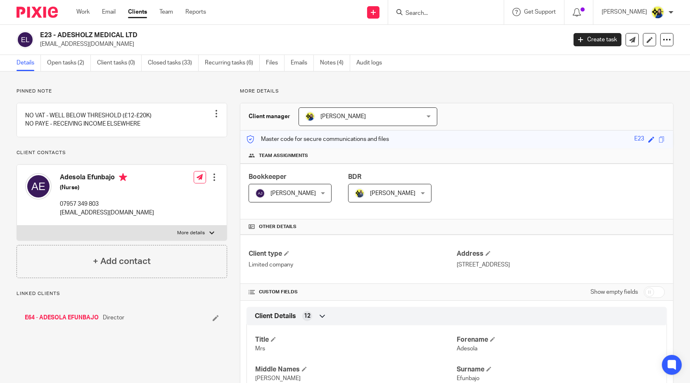
drag, startPoint x: 113, startPoint y: 101, endPoint x: 112, endPoint y: 95, distance: 5.5
click at [113, 100] on div "Pinned note NO VAT - WELL BELOW THRESHOLD (£12-£20K) NO PAYE - RECEIVING INCOME…" at bounding box center [122, 183] width 211 height 190
click at [147, 88] on p "Pinned note" at bounding box center [122, 91] width 211 height 7
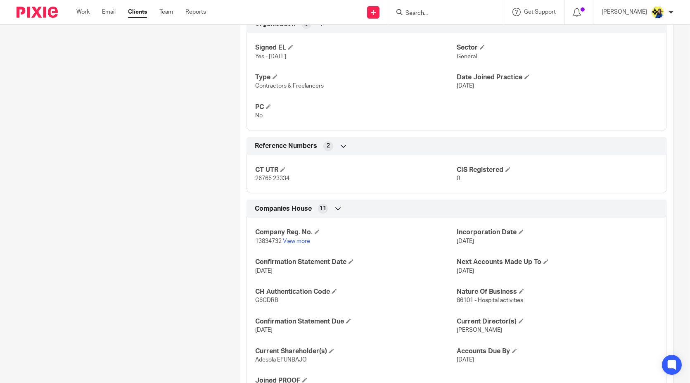
scroll to position [504, 0]
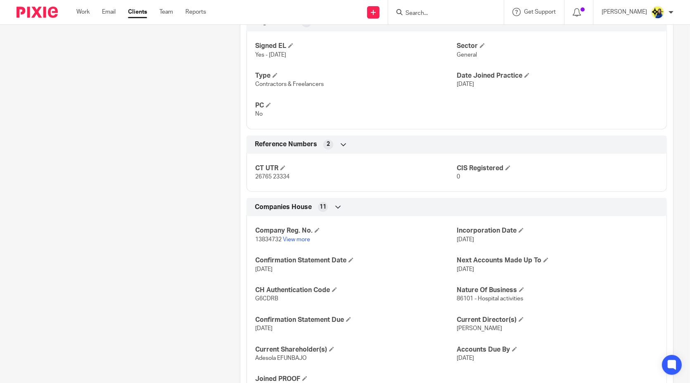
click at [151, 92] on div "Pinned note NO VAT - WELL BELOW THRESHOLD (£12-£20K) NO PAYE - RECEIVING INCOME…" at bounding box center [115, 32] width 223 height 899
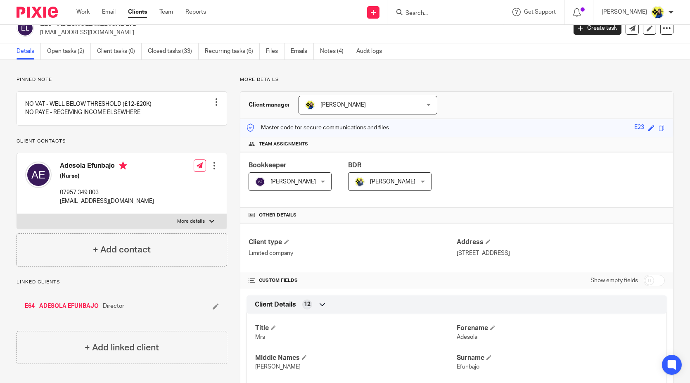
scroll to position [0, 0]
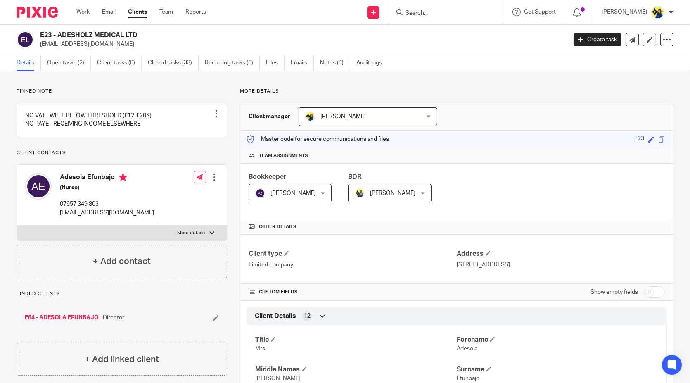
drag, startPoint x: 105, startPoint y: 46, endPoint x: 40, endPoint y: 51, distance: 65.0
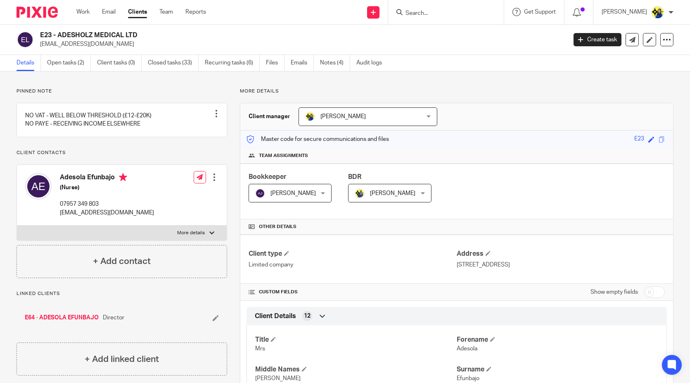
click at [40, 51] on div "E23 - ADESHOLZ MEDICAL LTD mssadesola@gmail.com Create task Update from Compani…" at bounding box center [345, 40] width 690 height 30
copy p "mssadesola@gmail.com"
click at [469, 13] on input "Search" at bounding box center [442, 13] width 74 height 7
type input "joseph sharpe"
click at [85, 12] on link "Work" at bounding box center [82, 12] width 13 height 8
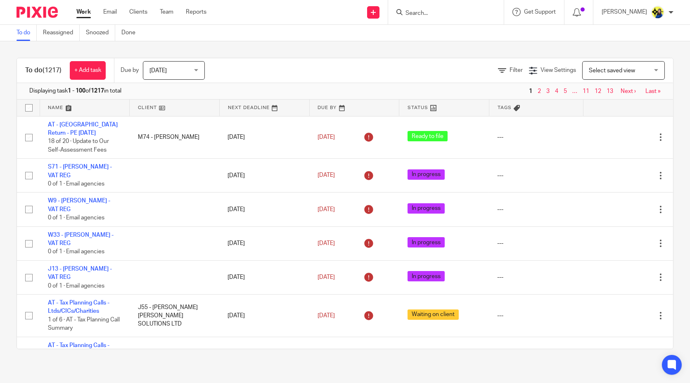
click at [469, 12] on input "Search" at bounding box center [442, 13] width 74 height 7
click at [436, 14] on input "Search" at bounding box center [442, 13] width 74 height 7
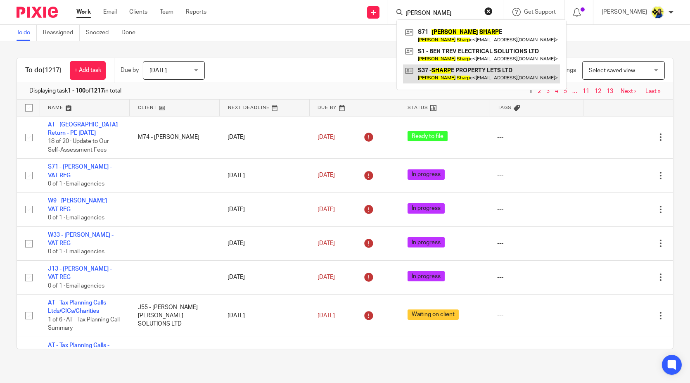
type input "[PERSON_NAME]"
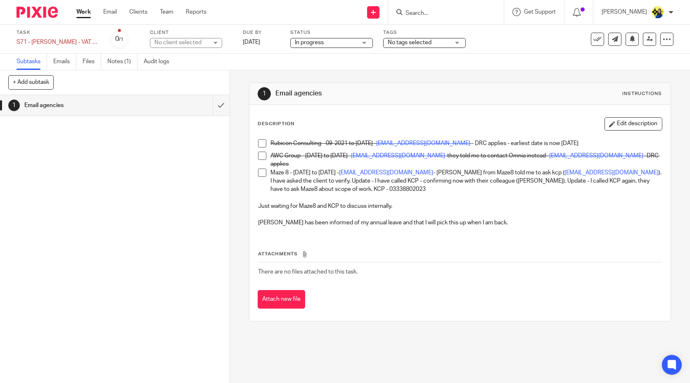
click at [322, 187] on p "Maze 8 - [DATE] to [DATE] - [EMAIL_ADDRESS][DOMAIN_NAME] - [PERSON_NAME] from M…" at bounding box center [465, 180] width 391 height 25
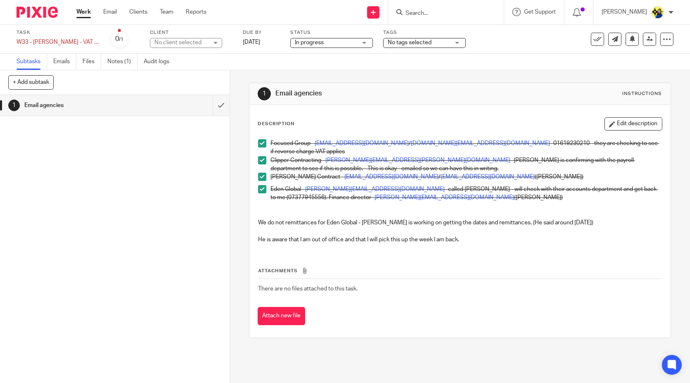
drag, startPoint x: 445, startPoint y: 13, endPoint x: 438, endPoint y: 29, distance: 17.6
click at [445, 13] on input "Search" at bounding box center [442, 13] width 74 height 7
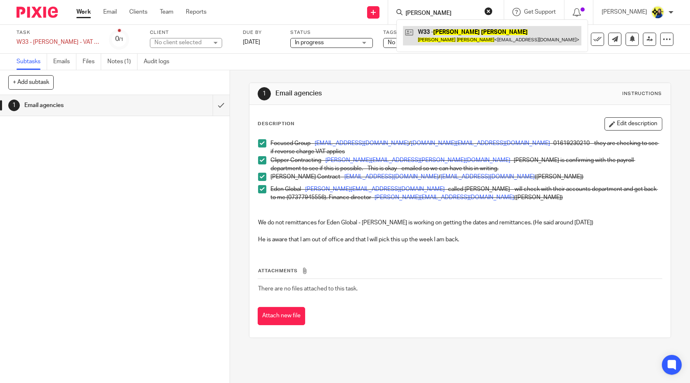
type input "thomas watts"
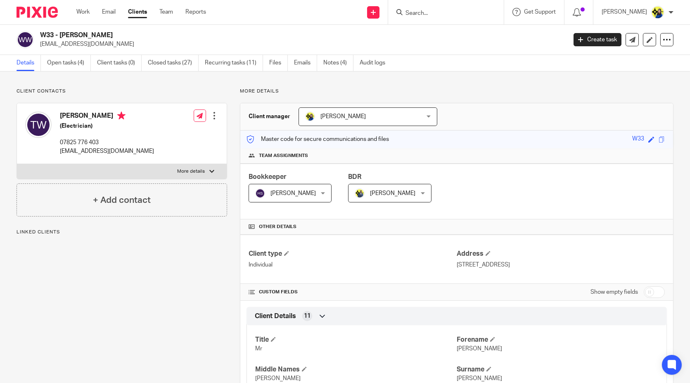
drag, startPoint x: 130, startPoint y: 44, endPoint x: 40, endPoint y: 47, distance: 90.0
click at [40, 47] on p "[EMAIL_ADDRESS][DOMAIN_NAME]" at bounding box center [300, 44] width 521 height 8
copy p "[EMAIL_ADDRESS][DOMAIN_NAME]"
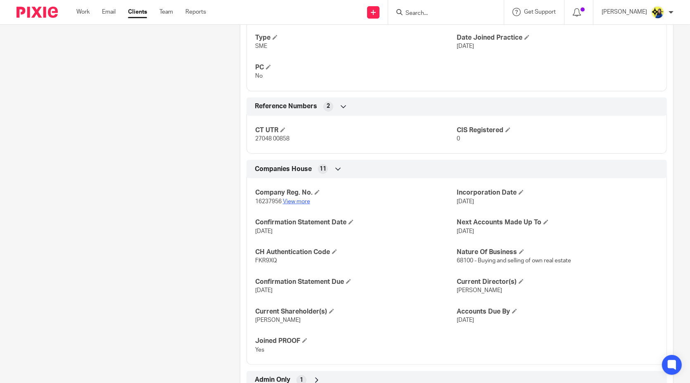
scroll to position [570, 0]
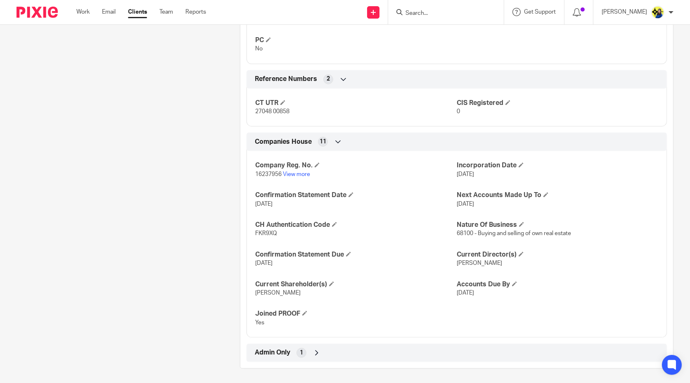
click at [278, 351] on span "Admin Only" at bounding box center [273, 352] width 36 height 9
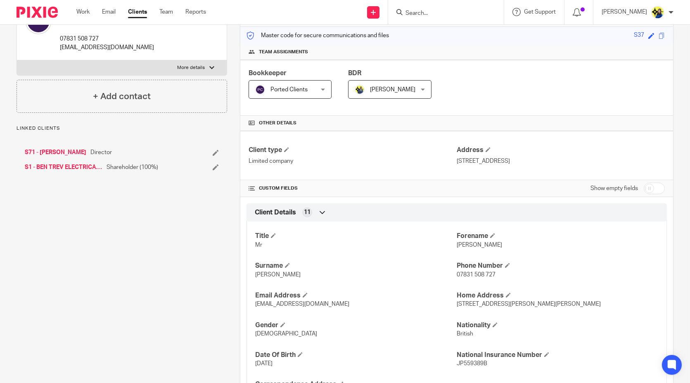
scroll to position [0, 0]
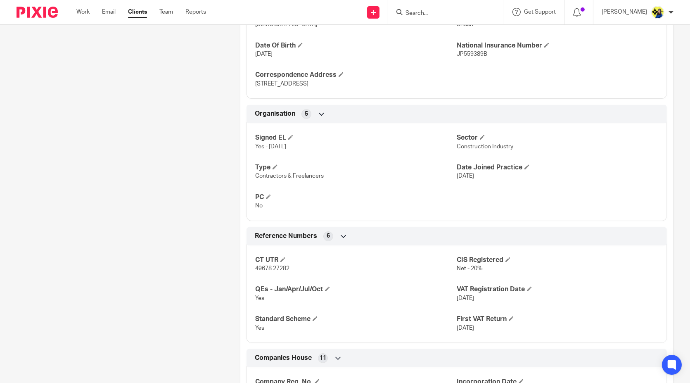
click at [209, 181] on div "Client contacts [PERSON_NAME] (Electrician) 07831 508 727 [EMAIL_ADDRESS][DOMAI…" at bounding box center [115, 129] width 223 height 909
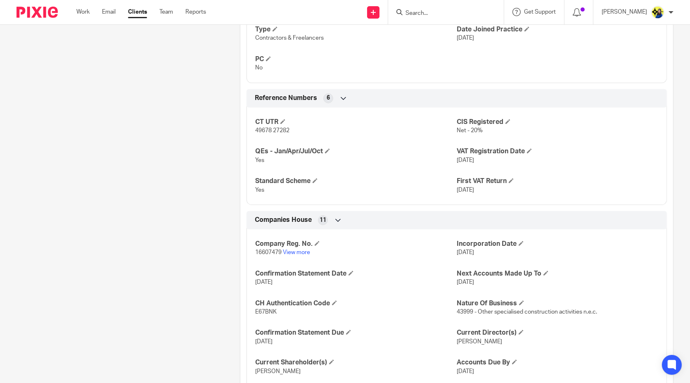
scroll to position [629, 0]
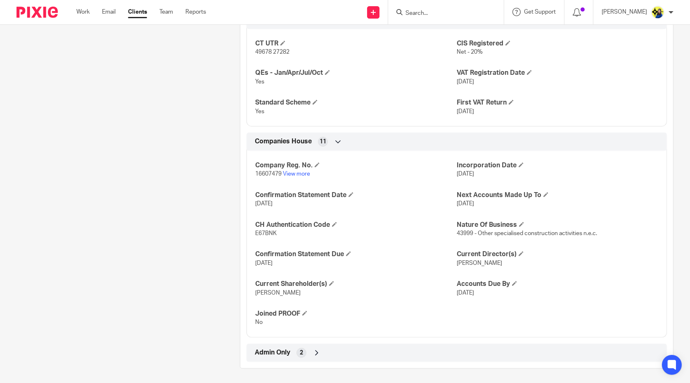
click at [283, 348] on span "Admin Only" at bounding box center [273, 352] width 36 height 9
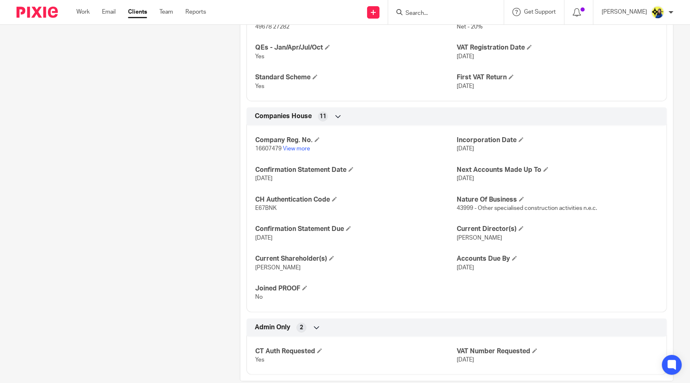
scroll to position [668, 0]
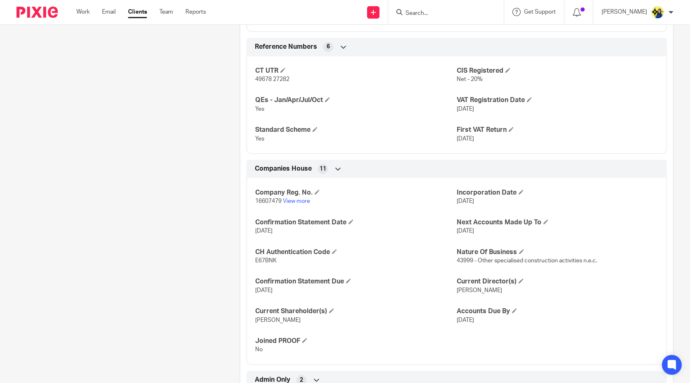
scroll to position [575, 0]
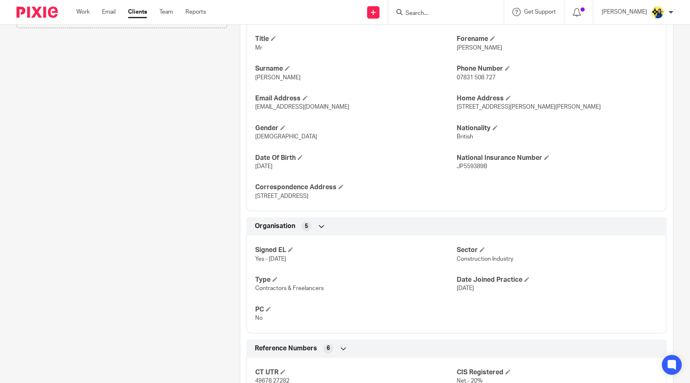
scroll to position [0, 0]
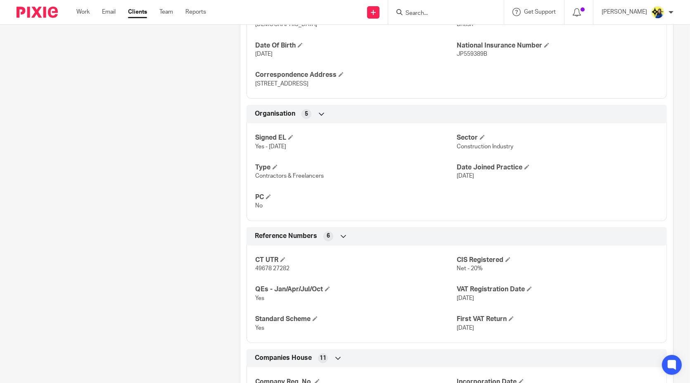
scroll to position [596, 0]
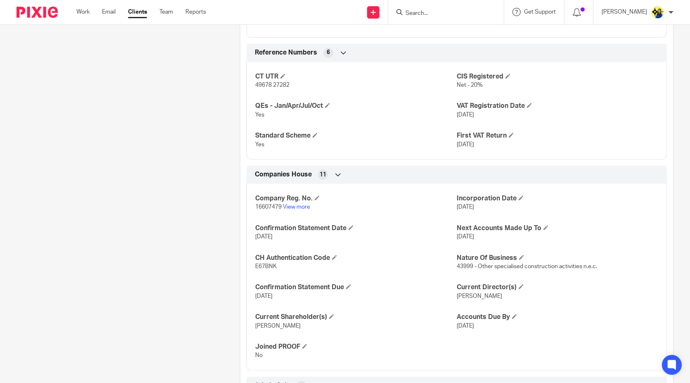
click at [478, 8] on form at bounding box center [449, 12] width 88 height 10
click at [475, 10] on input "Search" at bounding box center [442, 13] width 74 height 7
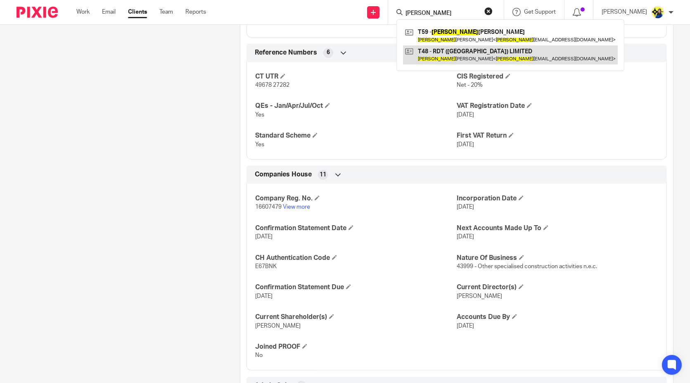
type input "russell"
click at [495, 51] on link at bounding box center [510, 54] width 215 height 19
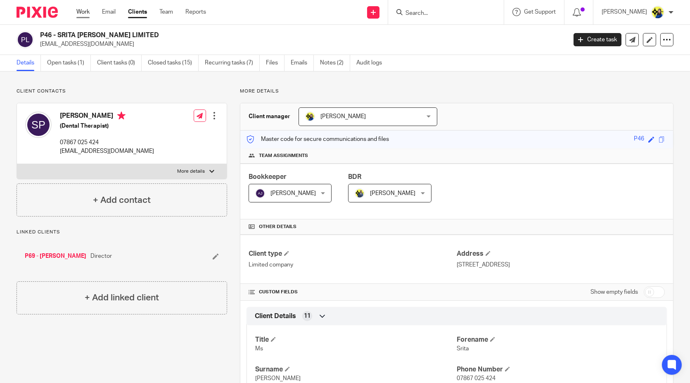
click at [85, 8] on link "Work" at bounding box center [82, 12] width 13 height 8
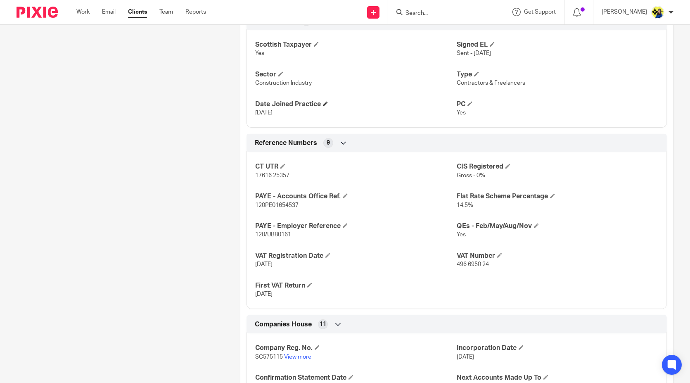
scroll to position [596, 0]
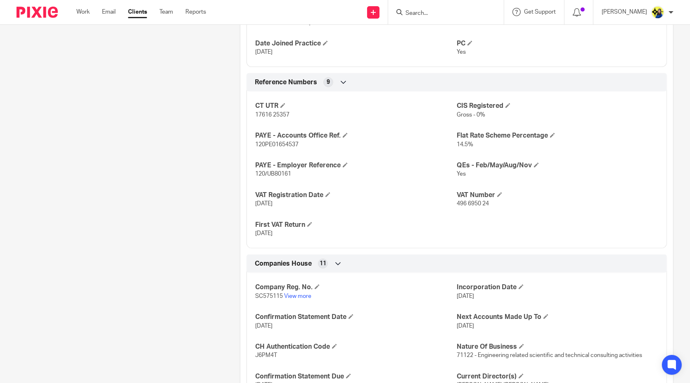
click at [427, 208] on p "[DATE]" at bounding box center [355, 203] width 201 height 8
drag, startPoint x: 491, startPoint y: 218, endPoint x: 453, endPoint y: 225, distance: 38.5
click at [453, 225] on div "CT UTR 17616 25357 CIS Registered Gross - 0% PAYE - Accounts Office Ref. 120PE0…" at bounding box center [456, 166] width 420 height 163
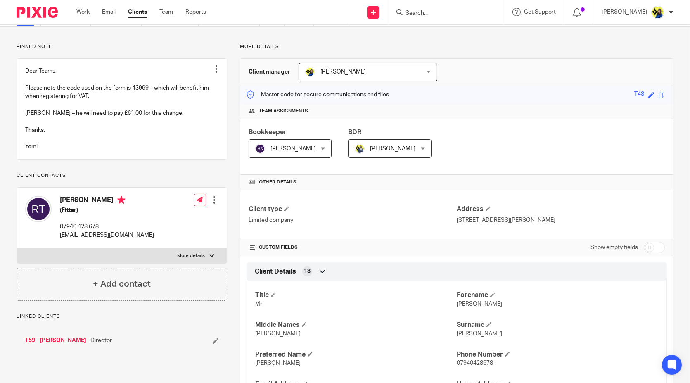
scroll to position [0, 0]
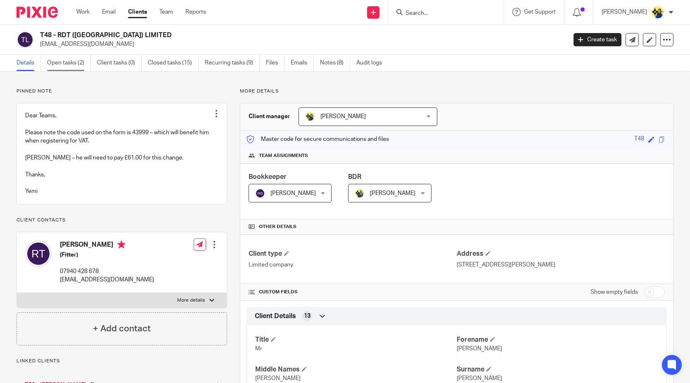
click at [81, 59] on link "Open tasks (2)" at bounding box center [69, 63] width 44 height 16
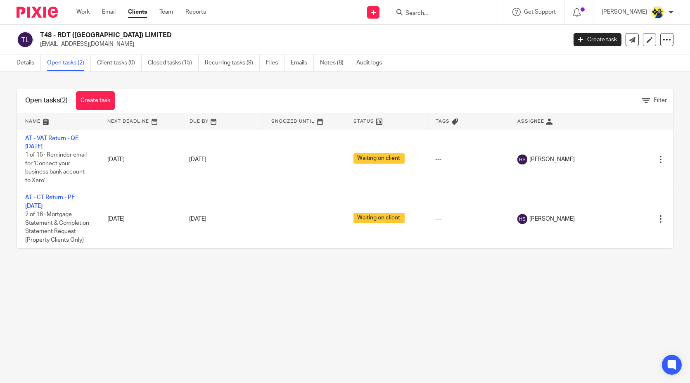
click at [121, 73] on div "Open tasks (2) Create task Filter Name Next Deadline Due By Snoozed Until Statu…" at bounding box center [345, 168] width 690 height 194
click at [125, 74] on div "Open tasks (2) Create task Filter Name Next Deadline Due By Snoozed Until Statu…" at bounding box center [345, 168] width 690 height 194
click at [128, 76] on div "Open tasks (2) Create task Filter Name Next Deadline Due By Snoozed Until Statu…" at bounding box center [345, 168] width 690 height 194
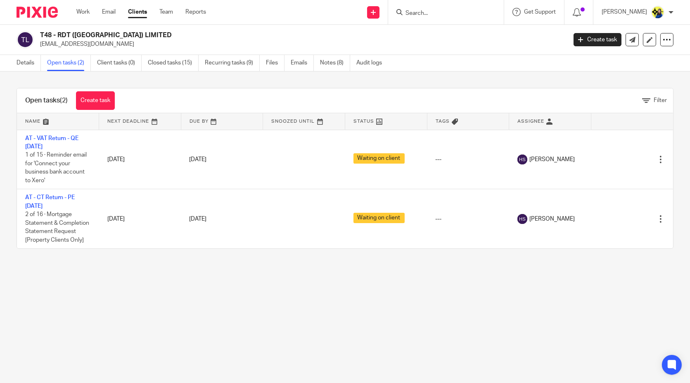
click at [129, 76] on div "Open tasks (2) Create task Filter Name Next Deadline Due By Snoozed Until Statu…" at bounding box center [345, 168] width 690 height 194
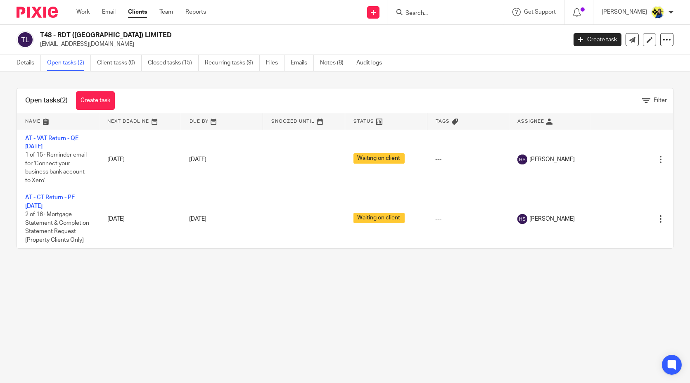
click at [131, 73] on div "Open tasks (2) Create task Filter Name Next Deadline Due By Snoozed Until Statu…" at bounding box center [345, 168] width 690 height 194
click at [133, 75] on div "Open tasks (2) Create task Filter Name Next Deadline Due By Snoozed Until Statu…" at bounding box center [345, 168] width 690 height 194
click at [134, 78] on div "Open tasks (2) Create task Filter Name Next Deadline Due By Snoozed Until Statu…" at bounding box center [345, 168] width 690 height 194
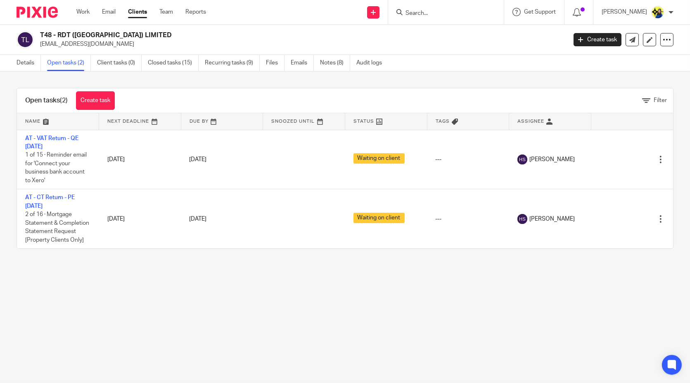
click at [134, 78] on div "Open tasks (2) Create task Filter Name Next Deadline Due By Snoozed Until Statu…" at bounding box center [345, 168] width 690 height 194
click at [33, 61] on link "Details" at bounding box center [29, 63] width 24 height 16
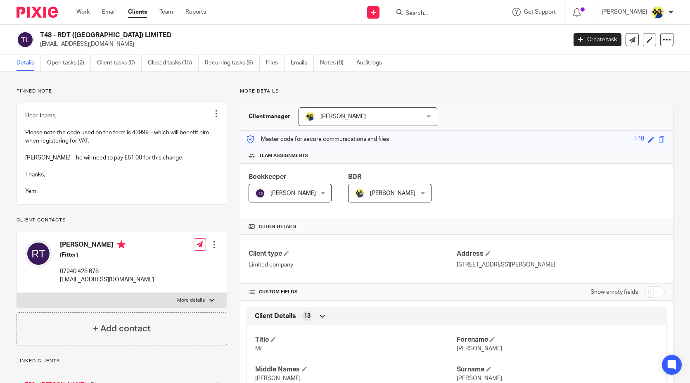
click at [162, 219] on div "Pinned note Dear Teams, Please note the code used on the form is 43999 – which …" at bounding box center [122, 216] width 211 height 257
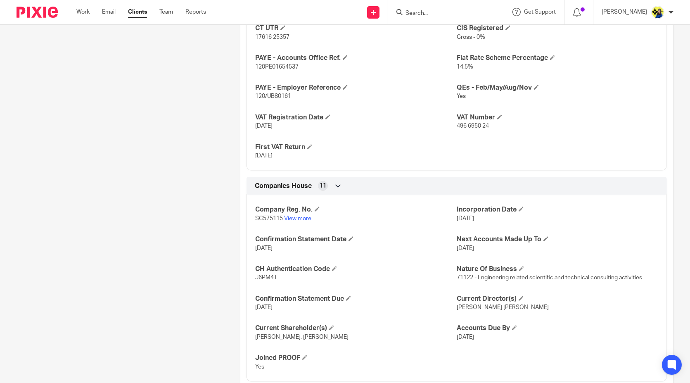
scroll to position [688, 0]
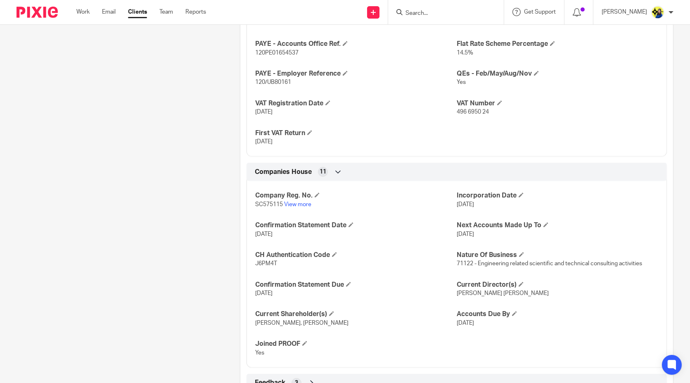
click at [460, 11] on input "Search" at bounding box center [442, 13] width 74 height 7
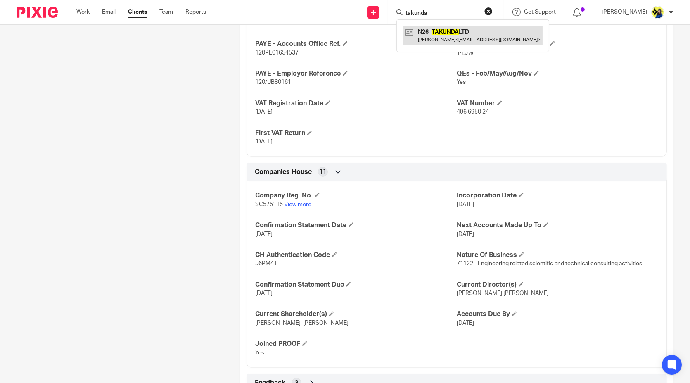
type input "takunda"
click at [485, 40] on link at bounding box center [473, 35] width 140 height 19
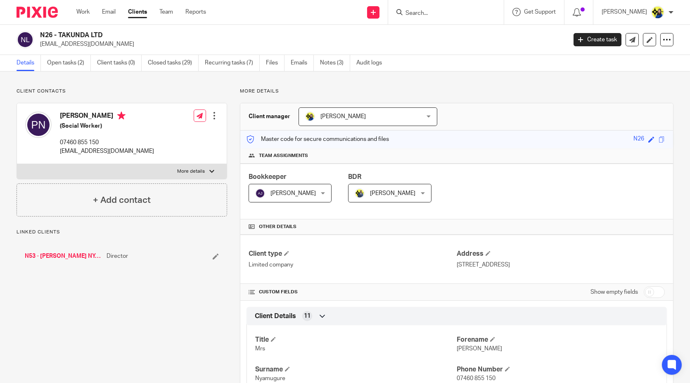
click at [138, 89] on p "Client contacts" at bounding box center [122, 91] width 211 height 7
drag, startPoint x: 148, startPoint y: 149, endPoint x: 59, endPoint y: 152, distance: 88.8
click at [59, 152] on div "[PERSON_NAME] (Social Worker) 07460 855 150 [EMAIL_ADDRESS][DOMAIN_NAME] Edit c…" at bounding box center [122, 133] width 210 height 61
copy p "[EMAIL_ADDRESS][DOMAIN_NAME]"
click at [479, 11] on input "Search" at bounding box center [442, 13] width 74 height 7
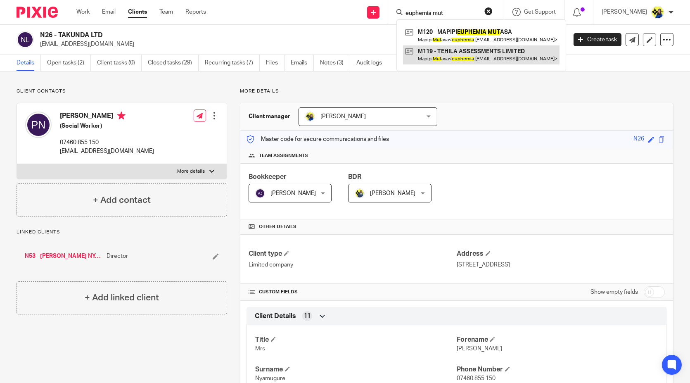
type input "euphemia mut"
click at [487, 54] on link at bounding box center [481, 54] width 156 height 19
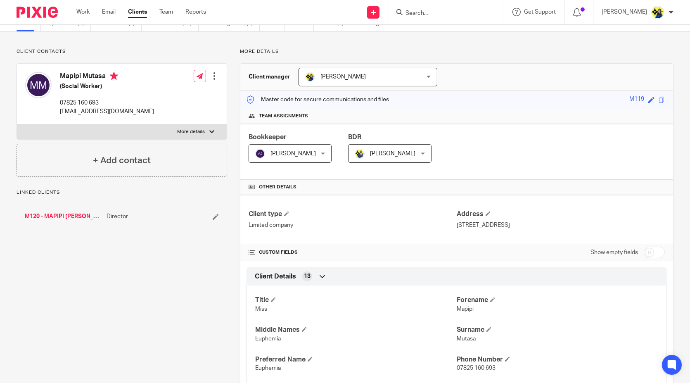
scroll to position [92, 0]
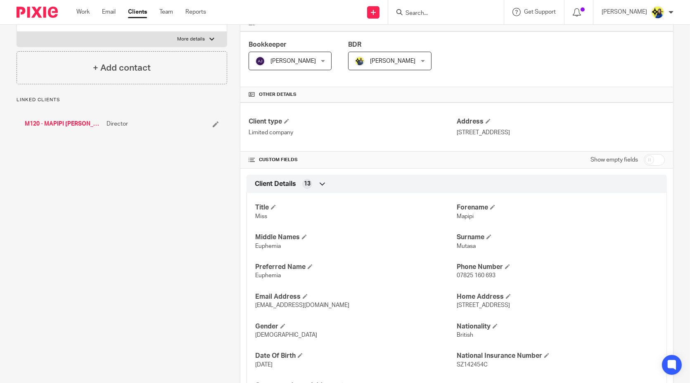
scroll to position [183, 0]
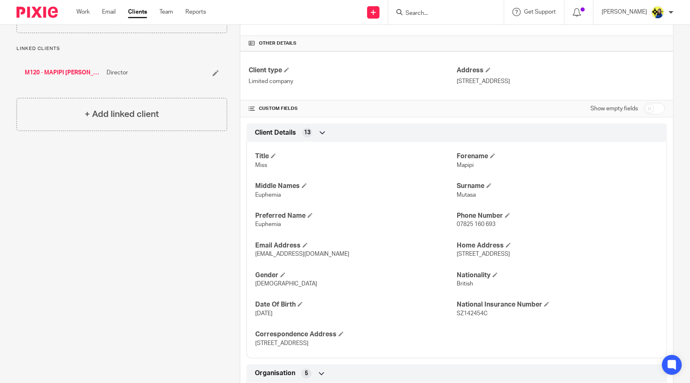
click at [185, 248] on div "Client contacts Mapipi Mutasa (Social Worker) 07825 160 693 euphemia.mtasa2@gma…" at bounding box center [115, 345] width 223 height 880
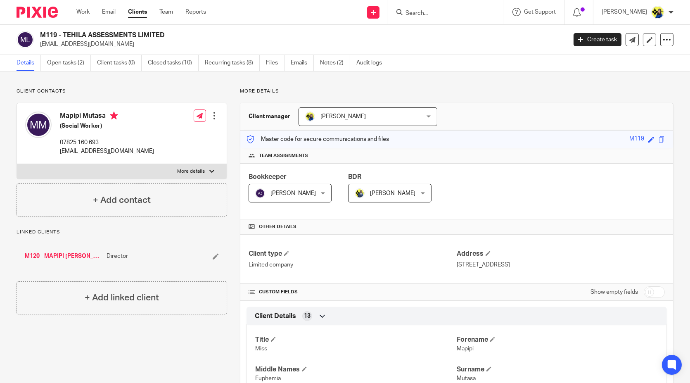
click at [131, 88] on p "Client contacts" at bounding box center [122, 91] width 211 height 7
drag, startPoint x: 101, startPoint y: 140, endPoint x: 61, endPoint y: 144, distance: 40.2
click at [61, 144] on p "07825 160 693" at bounding box center [107, 142] width 94 height 8
copy p "07825 160 693"
click at [443, 12] on input "Search" at bounding box center [442, 13] width 74 height 7
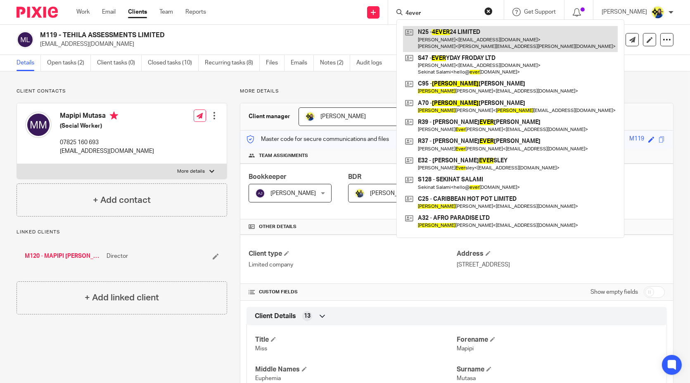
type input "4ever"
click at [473, 35] on link at bounding box center [510, 39] width 215 height 26
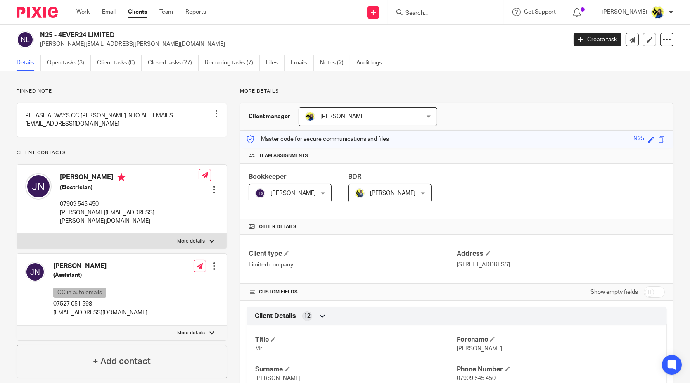
click at [71, 59] on link "Open tasks (3)" at bounding box center [69, 63] width 44 height 16
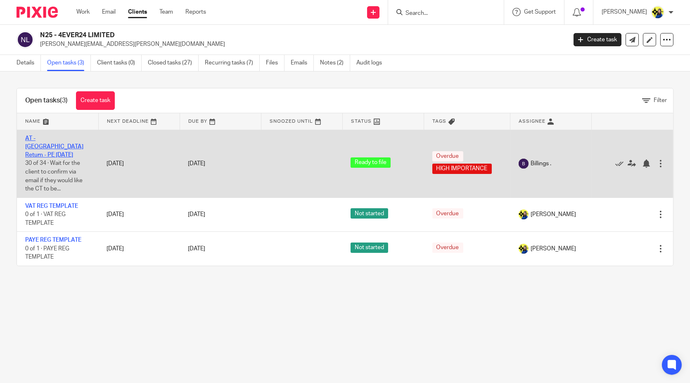
click at [61, 140] on link "AT - [GEOGRAPHIC_DATA] Return - PE [DATE]" at bounding box center [54, 146] width 58 height 23
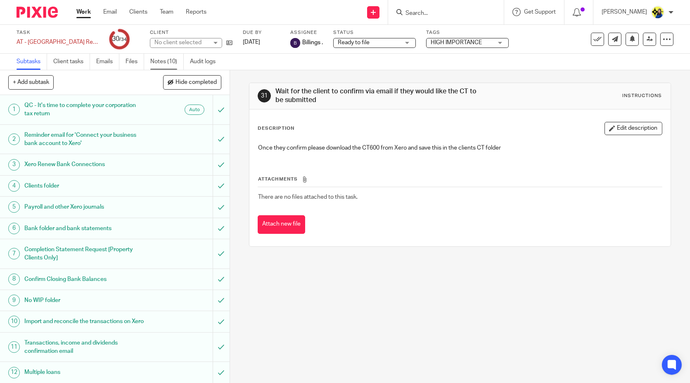
click at [161, 63] on link "Notes (10)" at bounding box center [166, 62] width 33 height 16
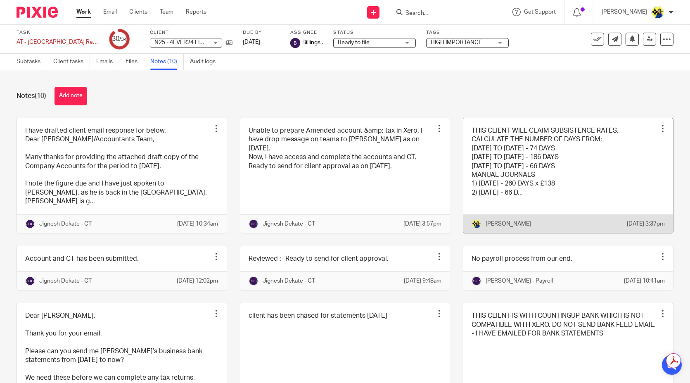
click at [563, 183] on link at bounding box center [568, 175] width 210 height 115
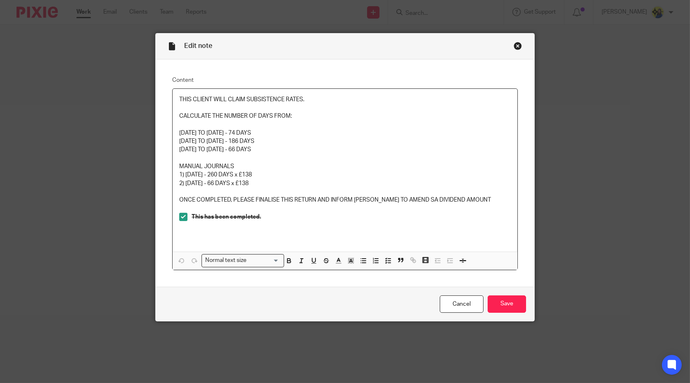
click at [239, 170] on p "MANUAL JOURNALS" at bounding box center [344, 166] width 331 height 8
click at [324, 178] on p "1) [DATE] - 260 DAYS x £138" at bounding box center [344, 174] width 331 height 8
